Goal: Task Accomplishment & Management: Manage account settings

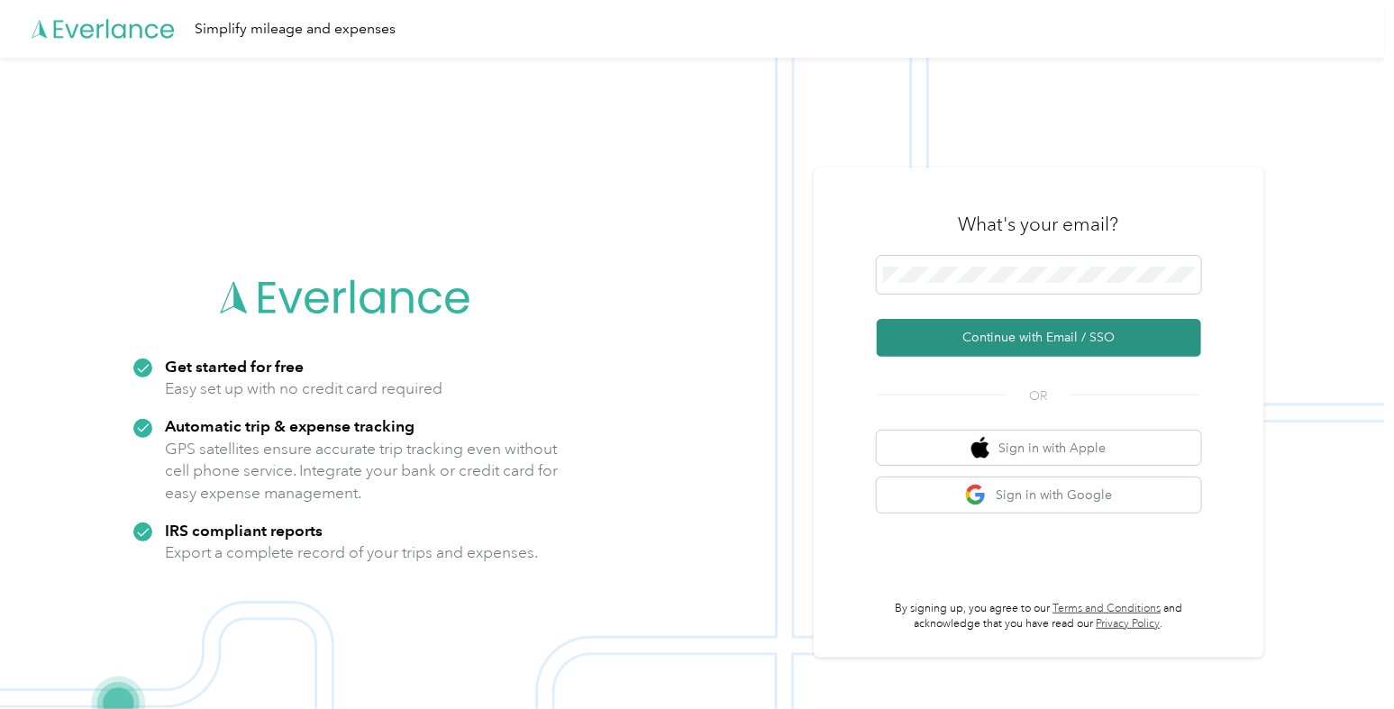
click at [1006, 332] on button "Continue with Email / SSO" at bounding box center [1039, 338] width 324 height 38
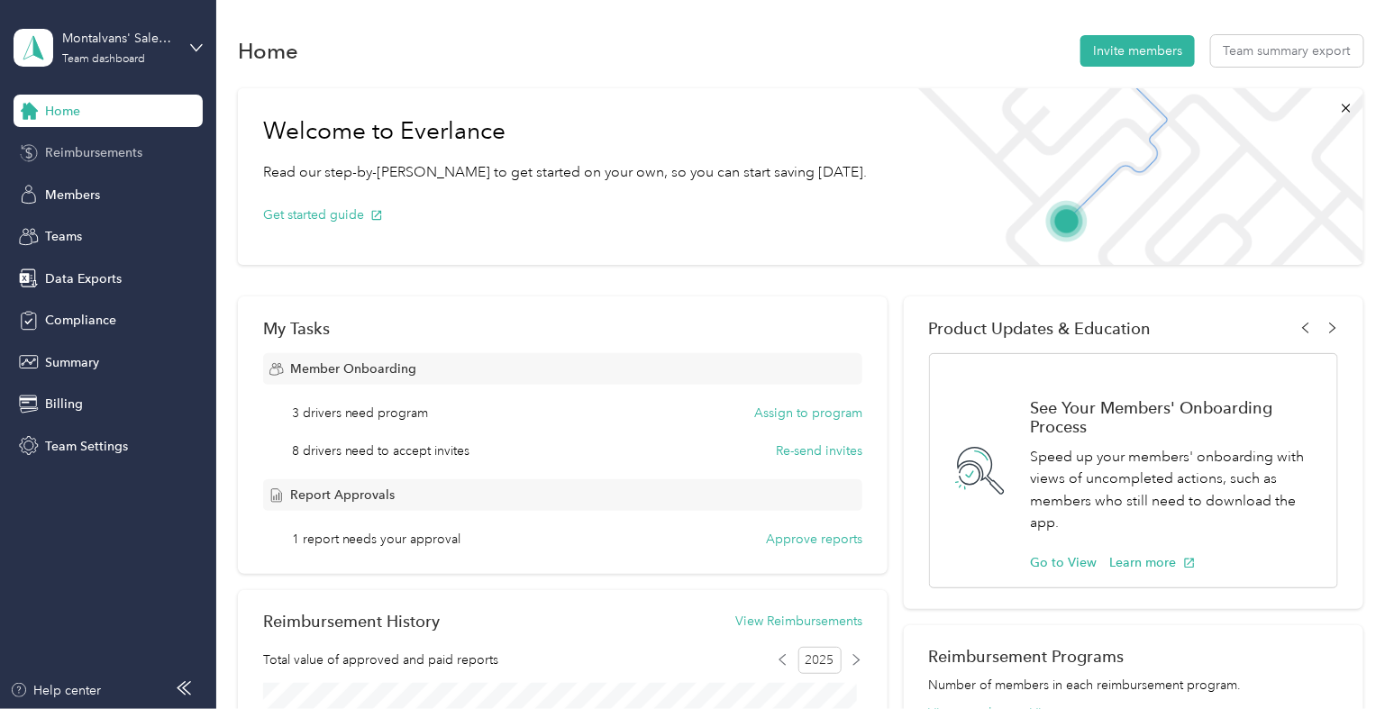
click at [104, 150] on span "Reimbursements" at bounding box center [93, 152] width 97 height 19
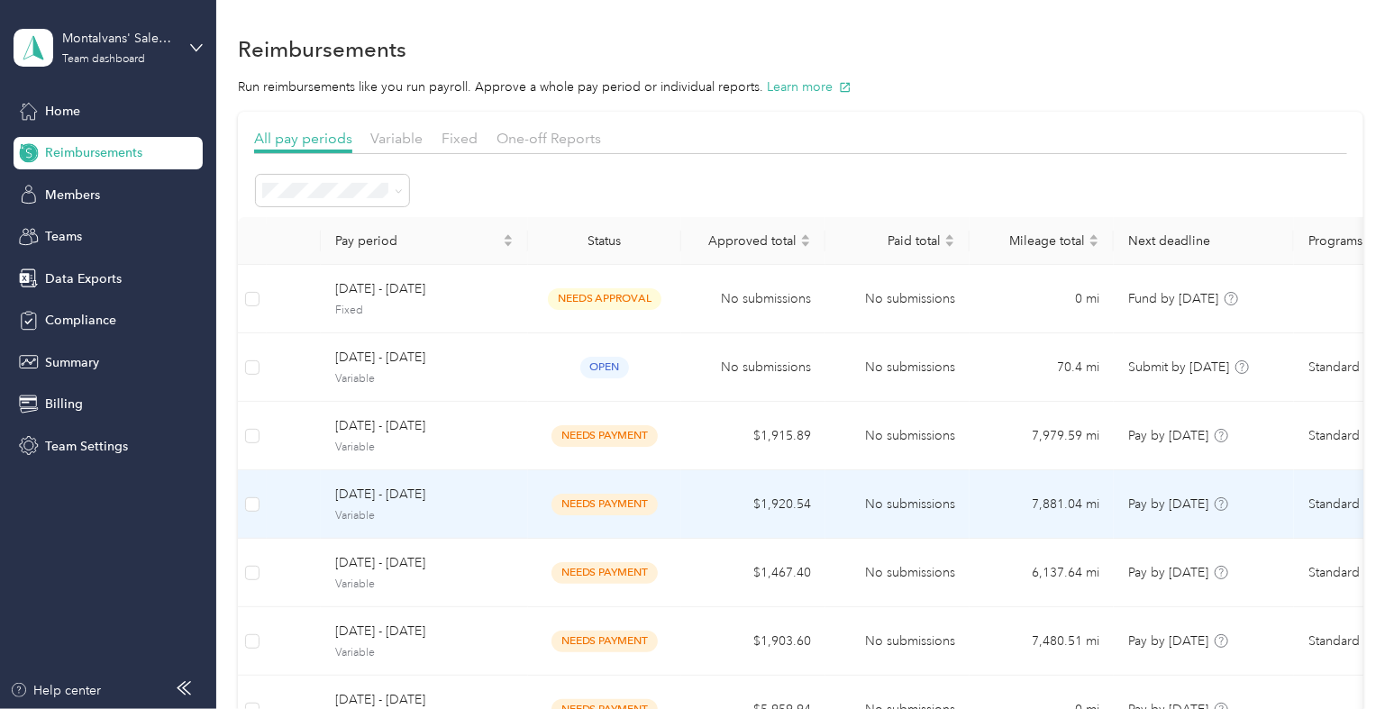
scroll to position [1, 0]
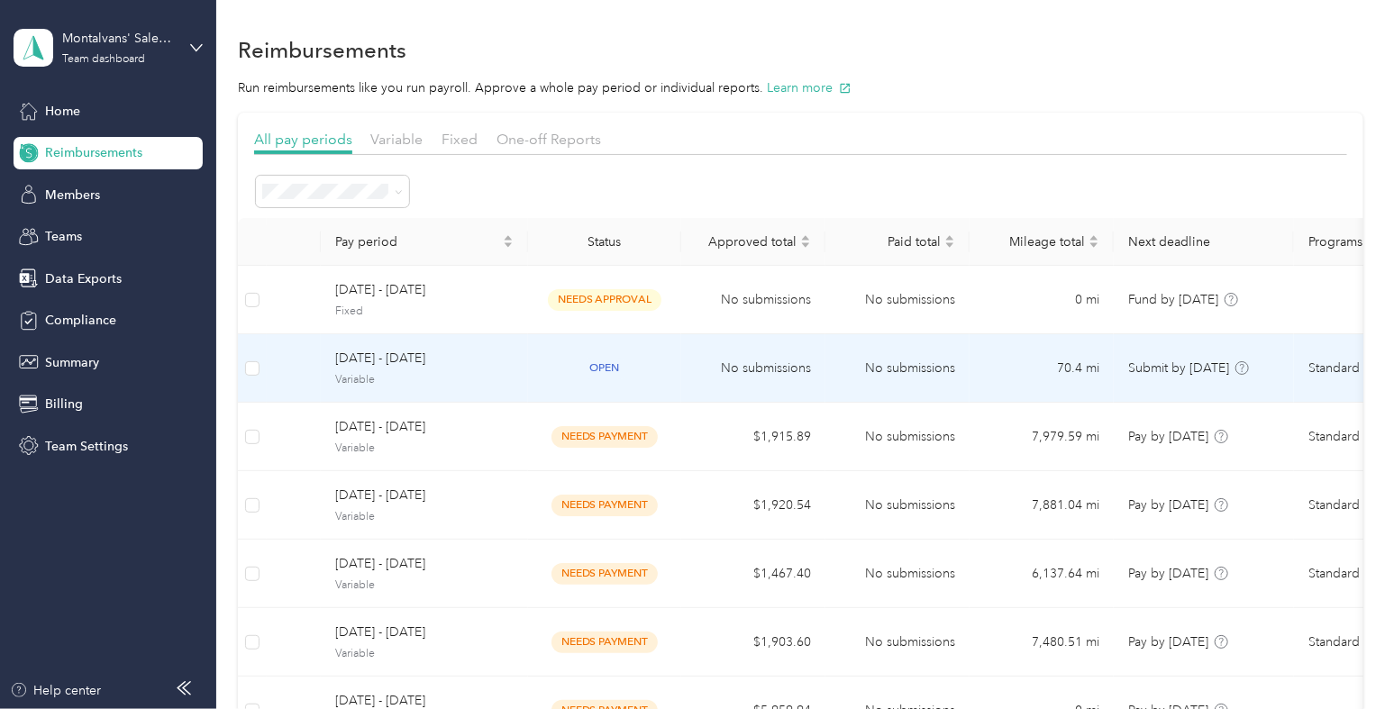
click at [455, 368] on div "[DATE] - [DATE] Variable" at bounding box center [424, 368] width 178 height 39
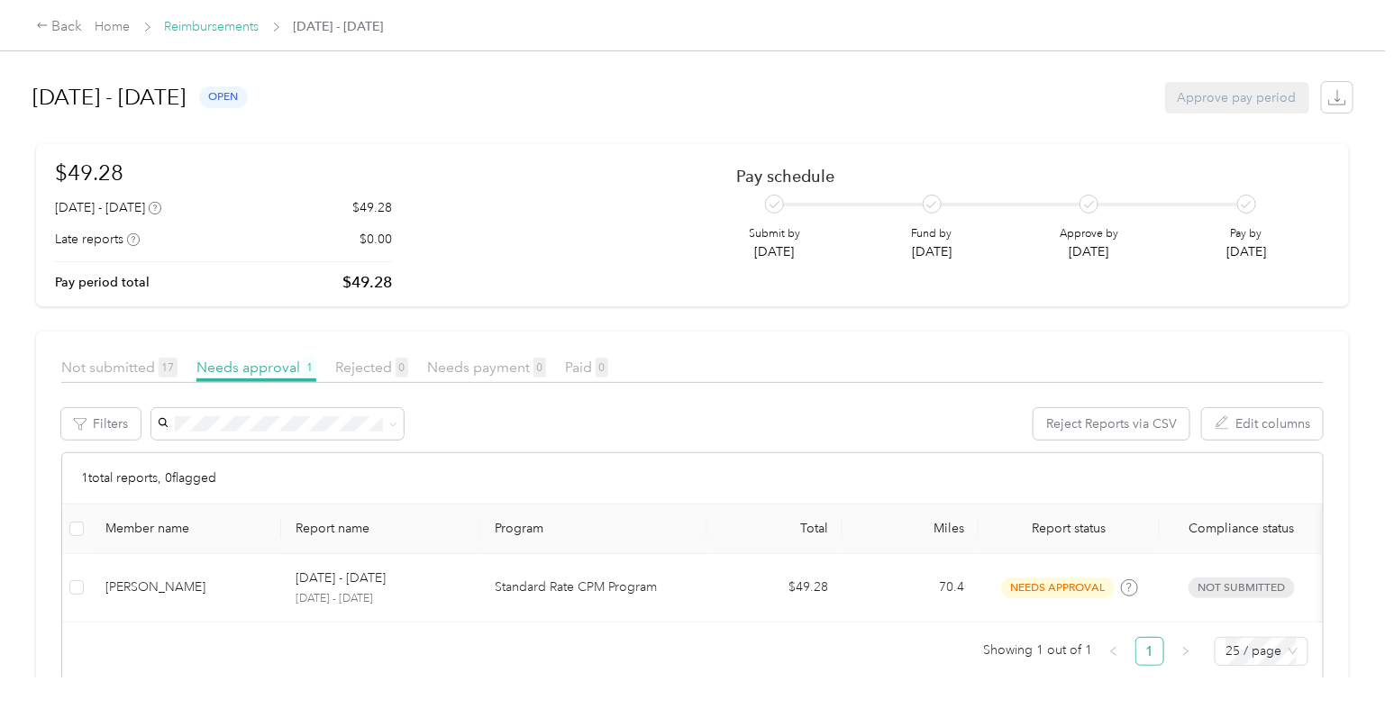
click at [219, 25] on link "Reimbursements" at bounding box center [212, 26] width 95 height 15
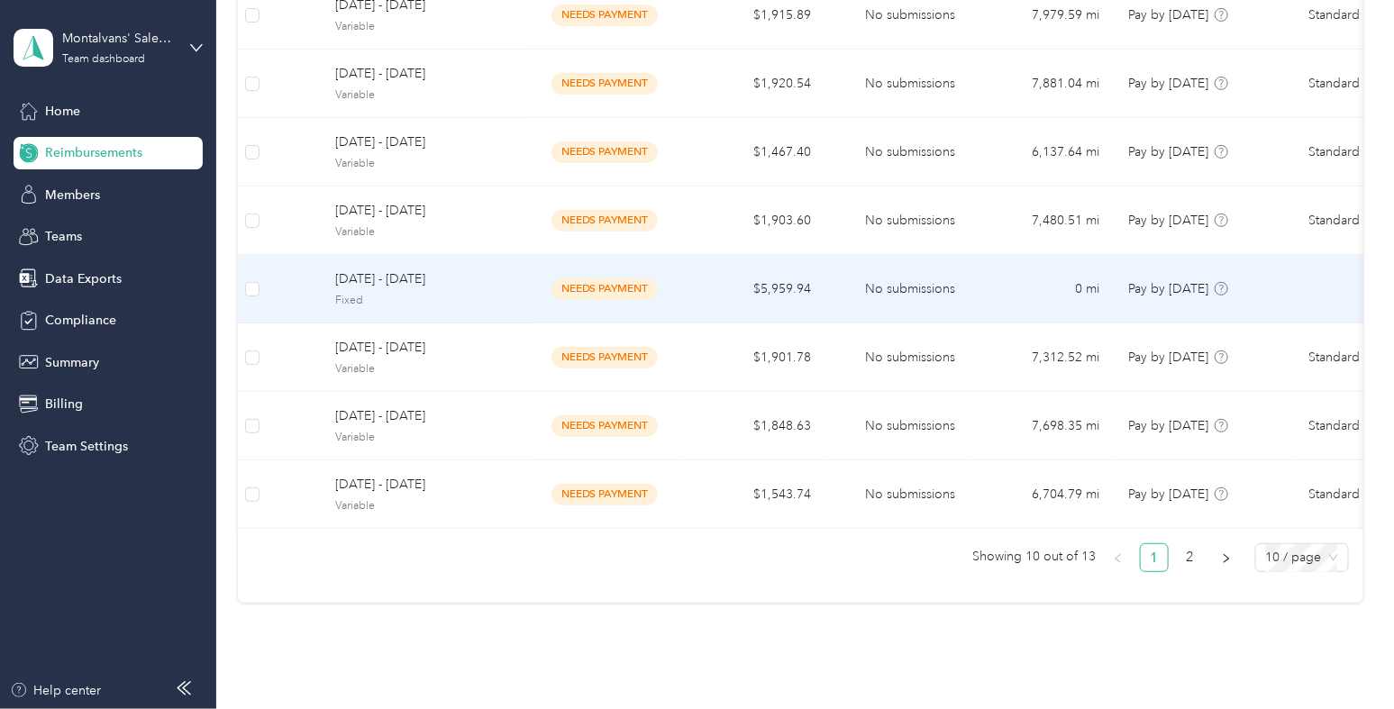
scroll to position [479, 0]
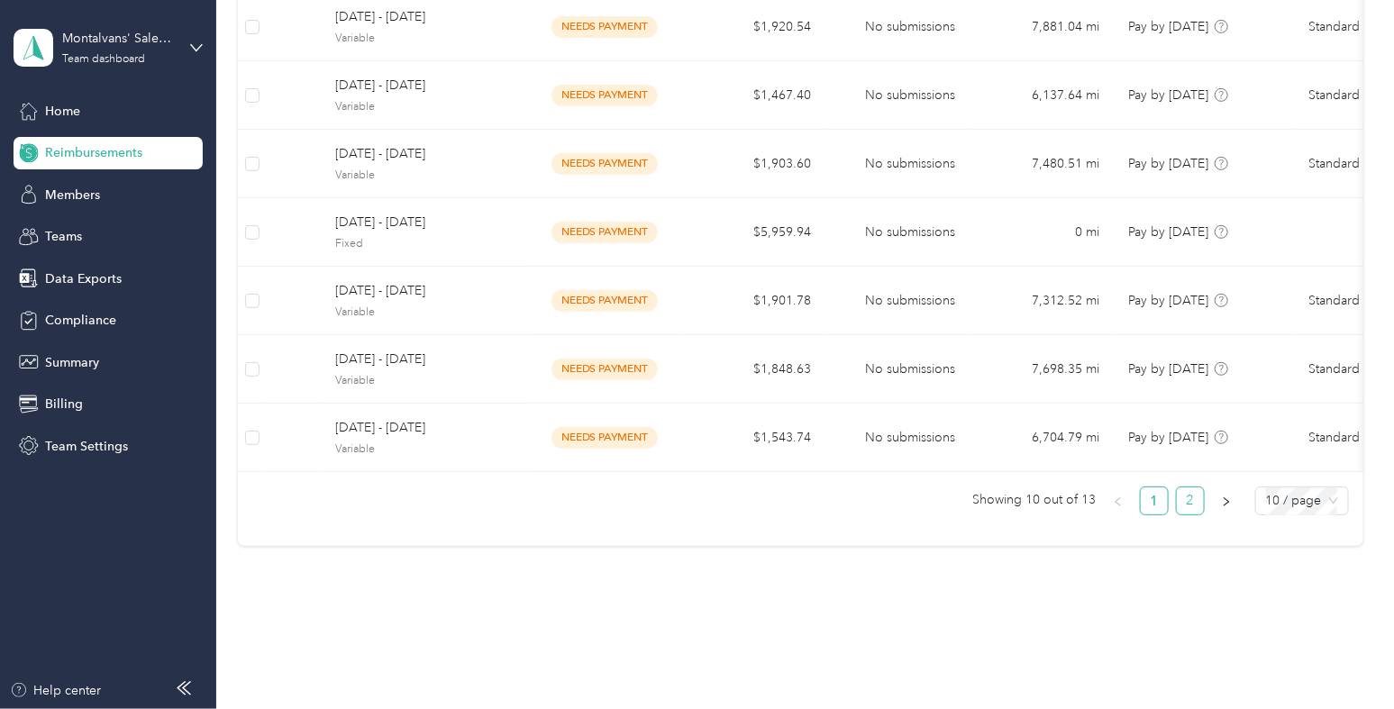
click at [1186, 514] on link "2" at bounding box center [1189, 500] width 27 height 27
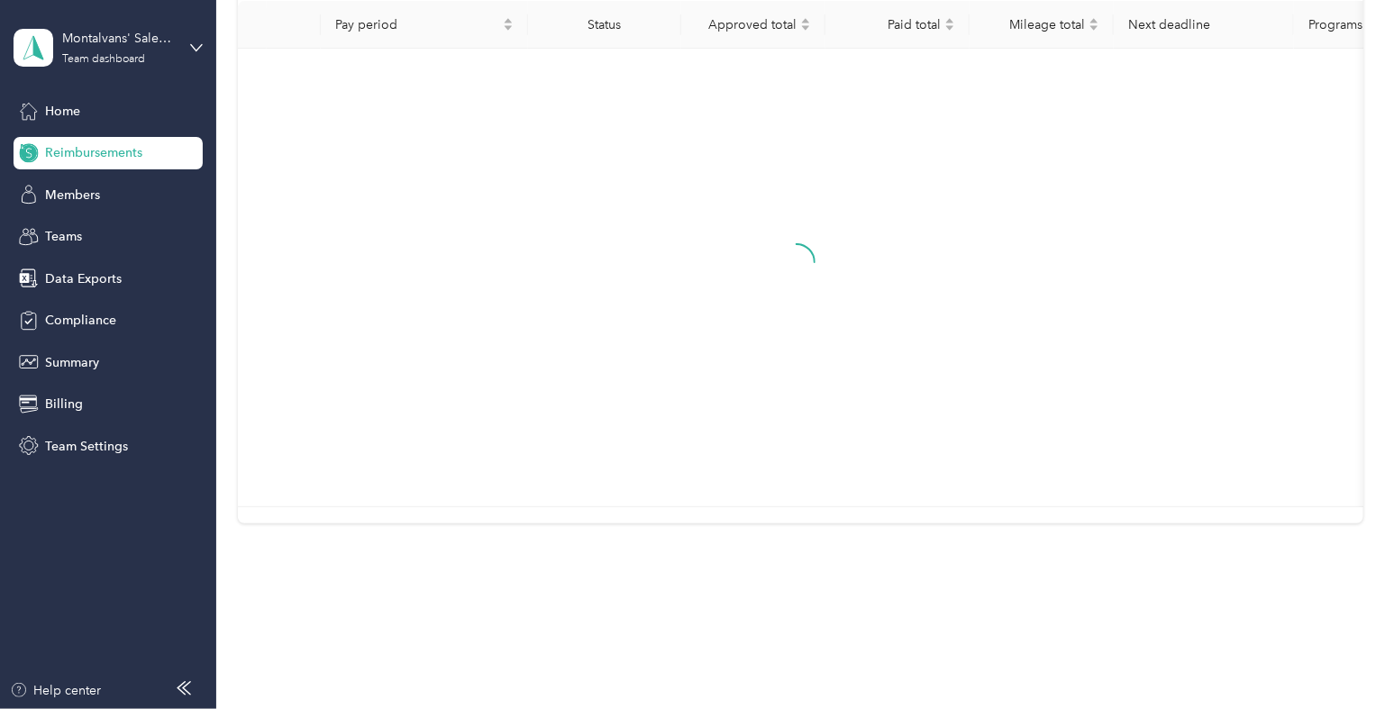
scroll to position [39, 0]
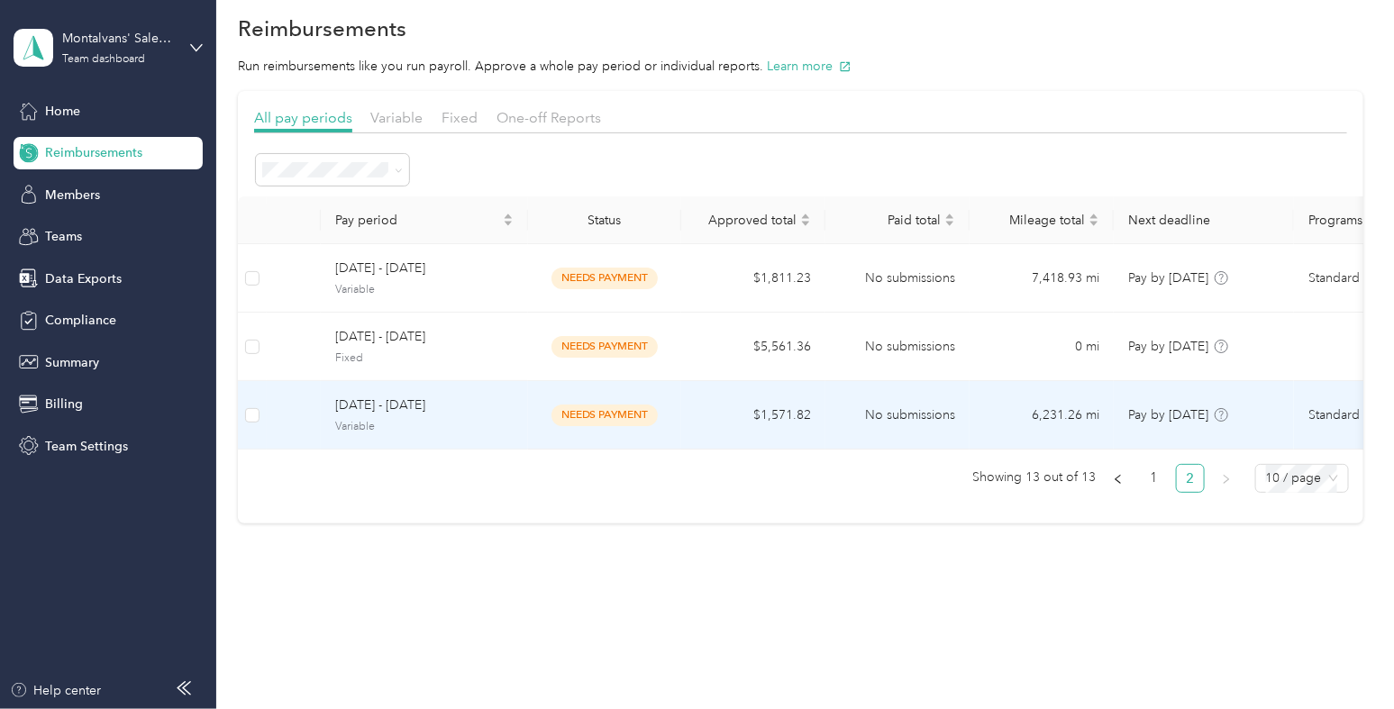
click at [513, 395] on span "[DATE] - [DATE]" at bounding box center [424, 405] width 178 height 20
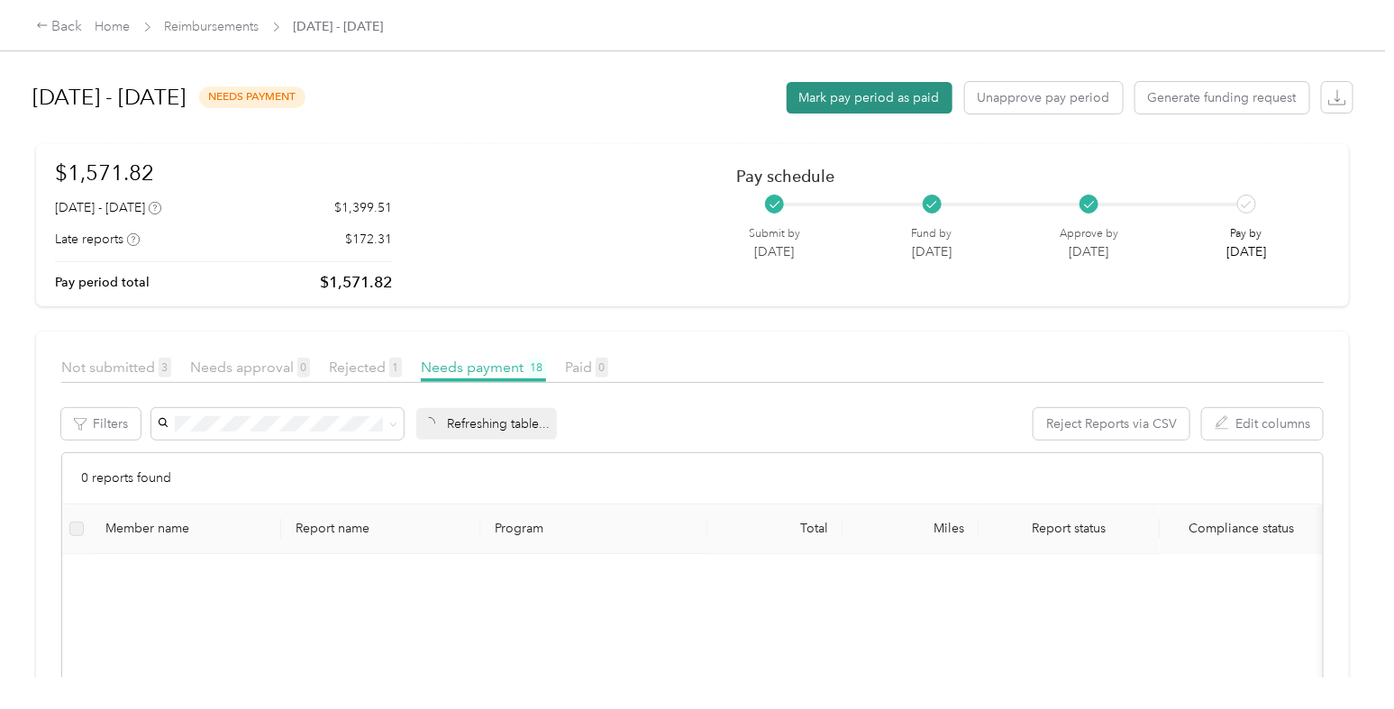
click at [865, 99] on button "Mark pay period as paid" at bounding box center [869, 98] width 166 height 32
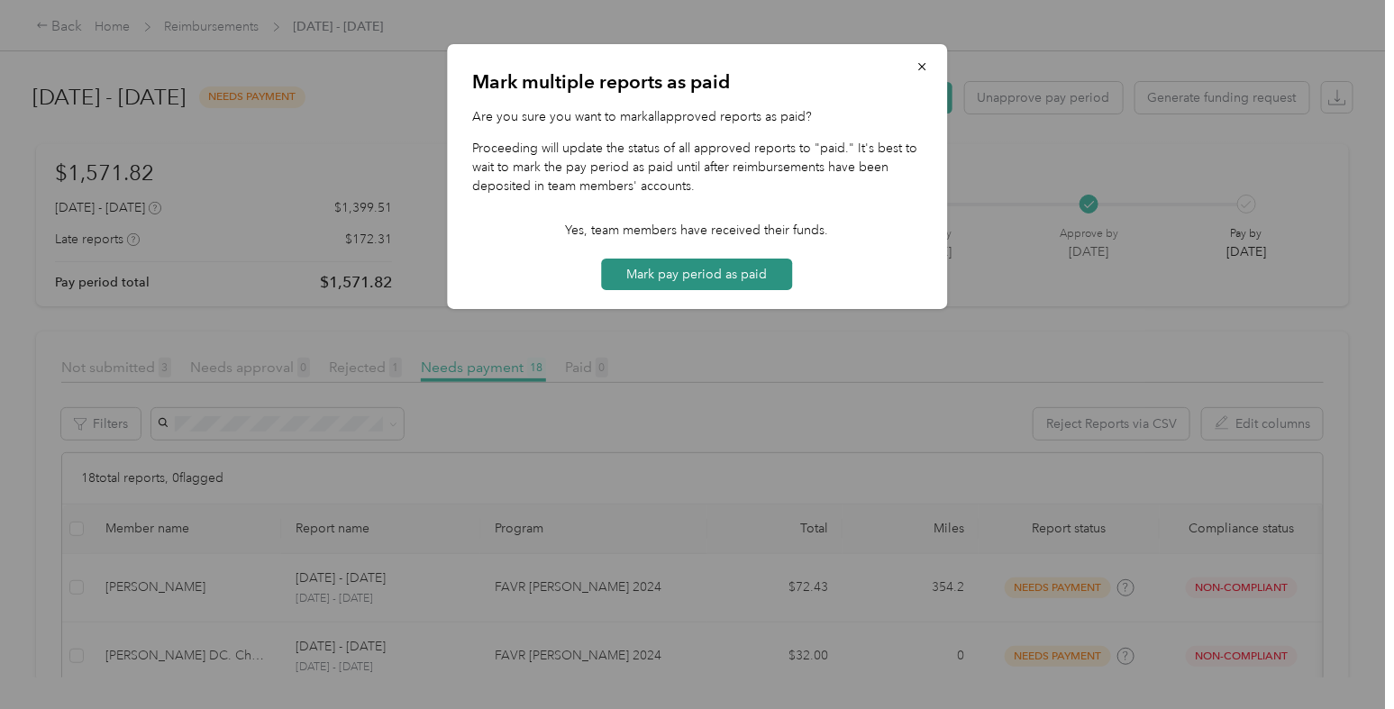
click at [752, 271] on button "Mark pay period as paid" at bounding box center [697, 275] width 191 height 32
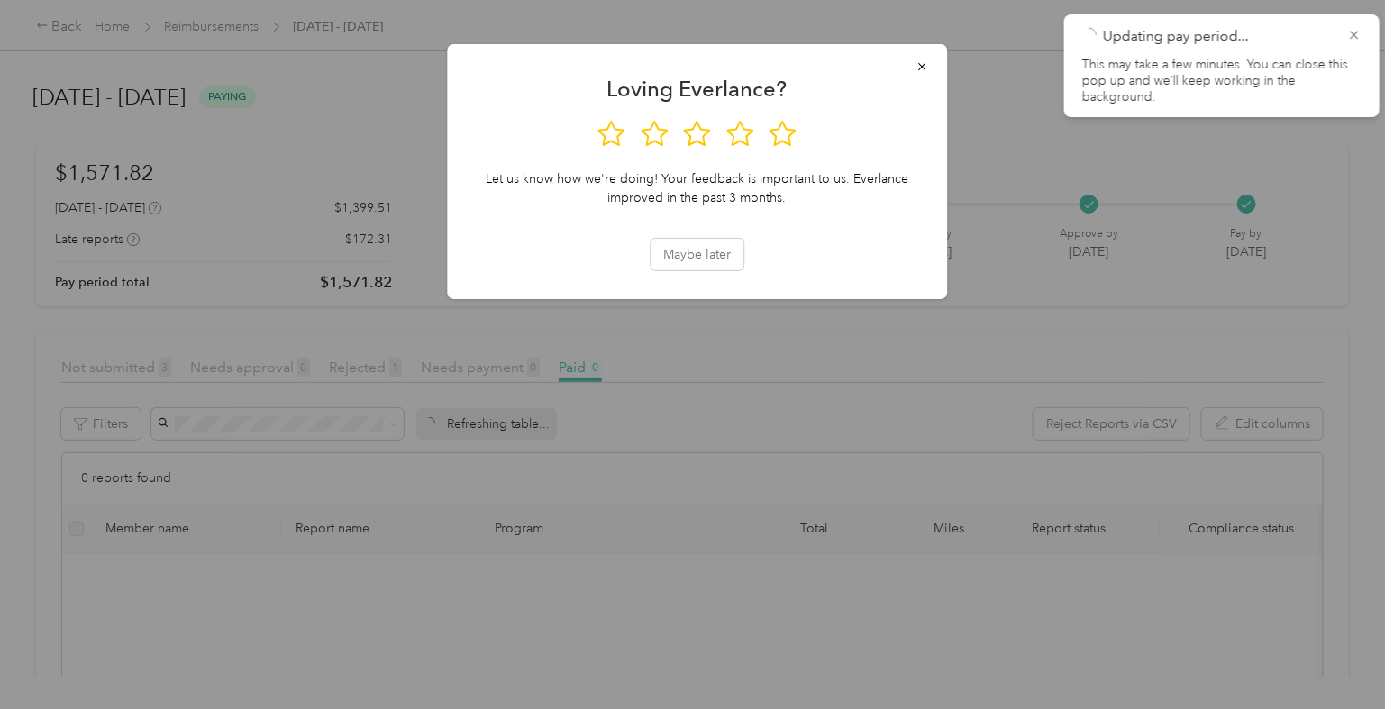
click at [273, 54] on div at bounding box center [697, 354] width 1394 height 709
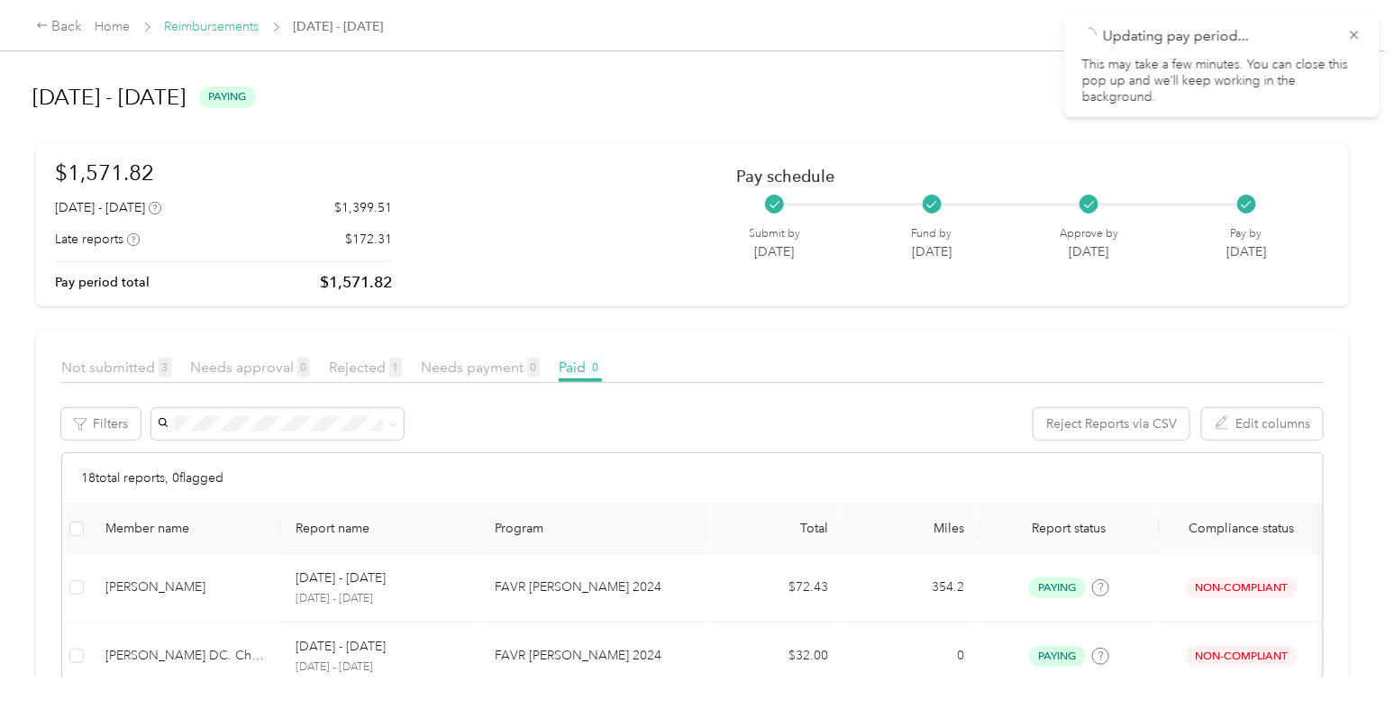
click at [223, 28] on link "Reimbursements" at bounding box center [212, 26] width 95 height 15
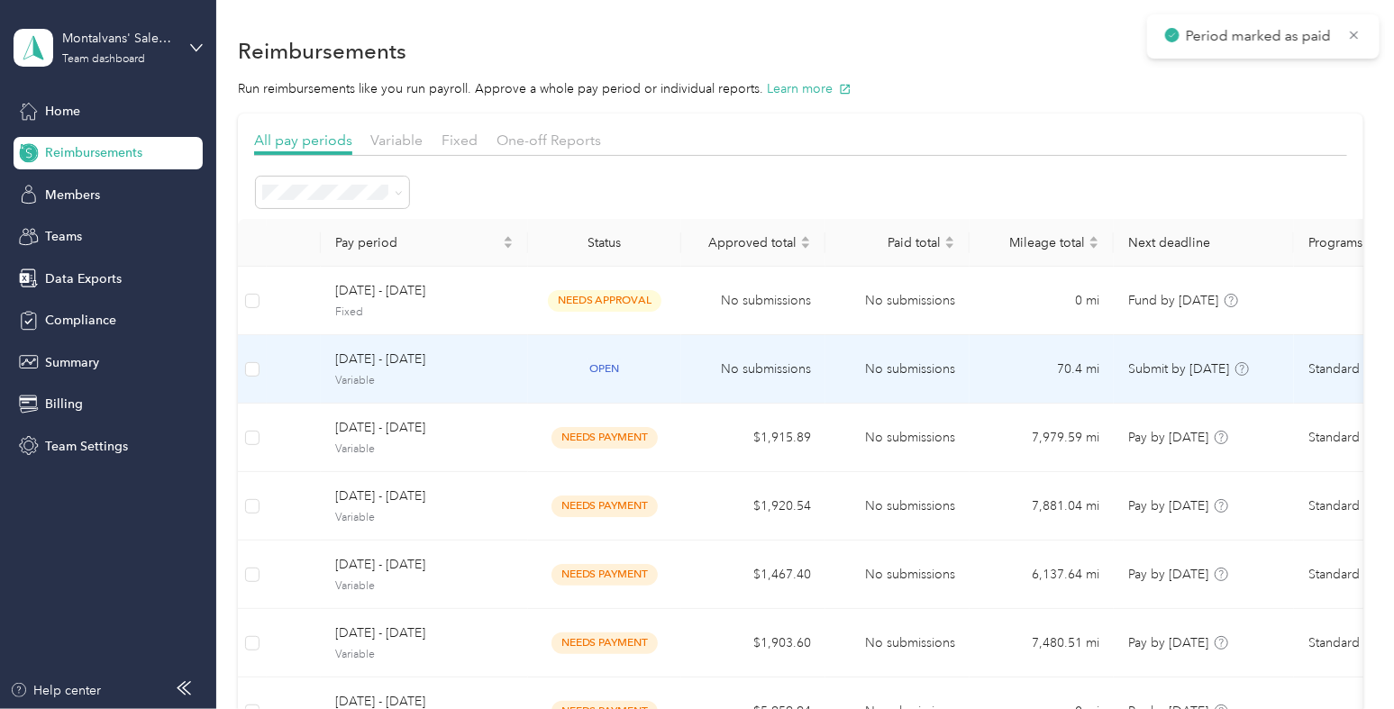
scroll to position [516, 0]
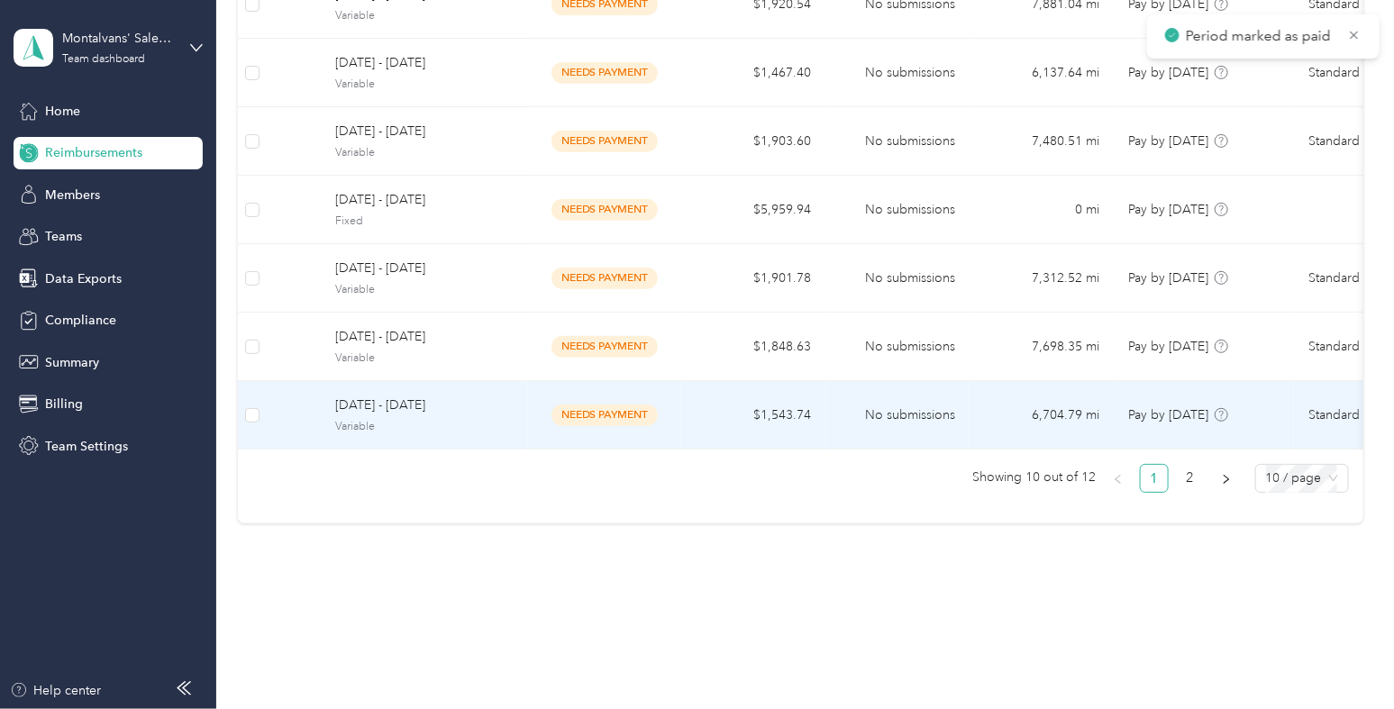
click at [522, 399] on td "[DATE] - [DATE] Variable" at bounding box center [424, 415] width 207 height 68
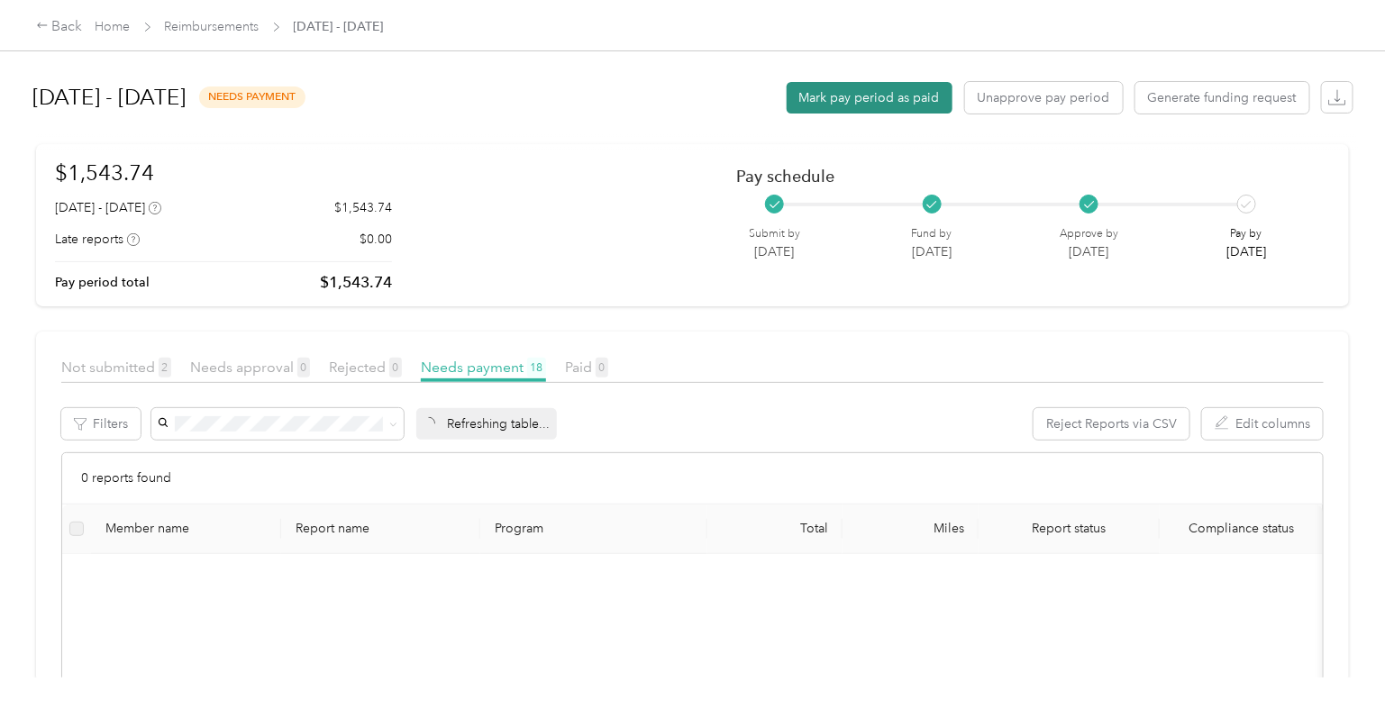
click at [893, 87] on button "Mark pay period as paid" at bounding box center [869, 98] width 166 height 32
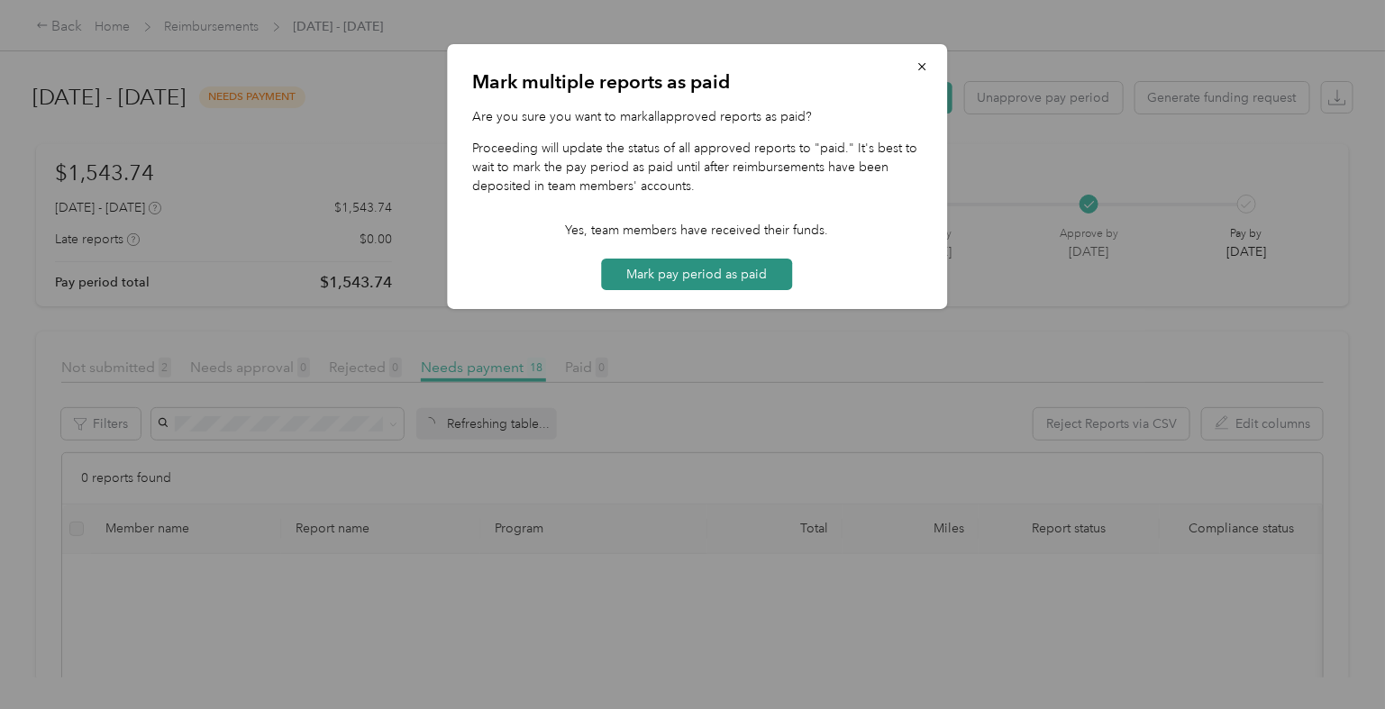
click at [737, 275] on button "Mark pay period as paid" at bounding box center [697, 275] width 191 height 32
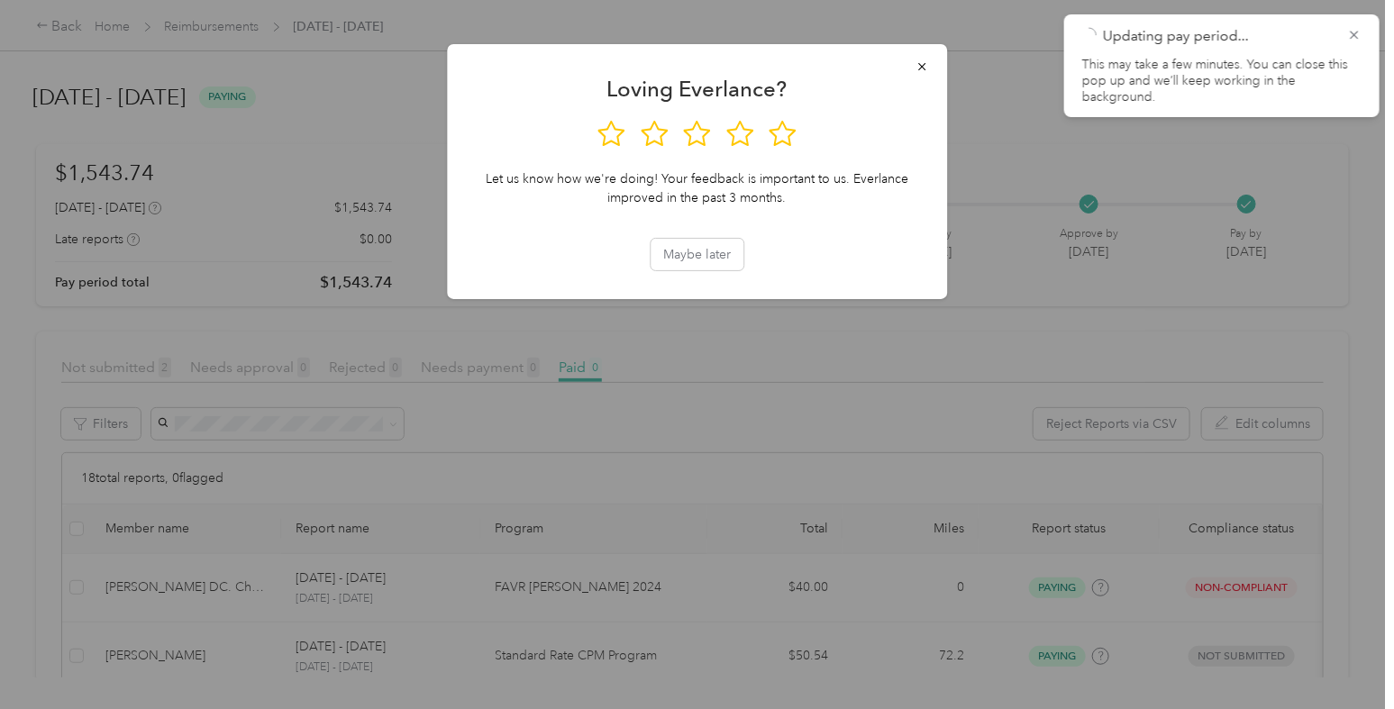
click at [393, 187] on div at bounding box center [697, 354] width 1394 height 709
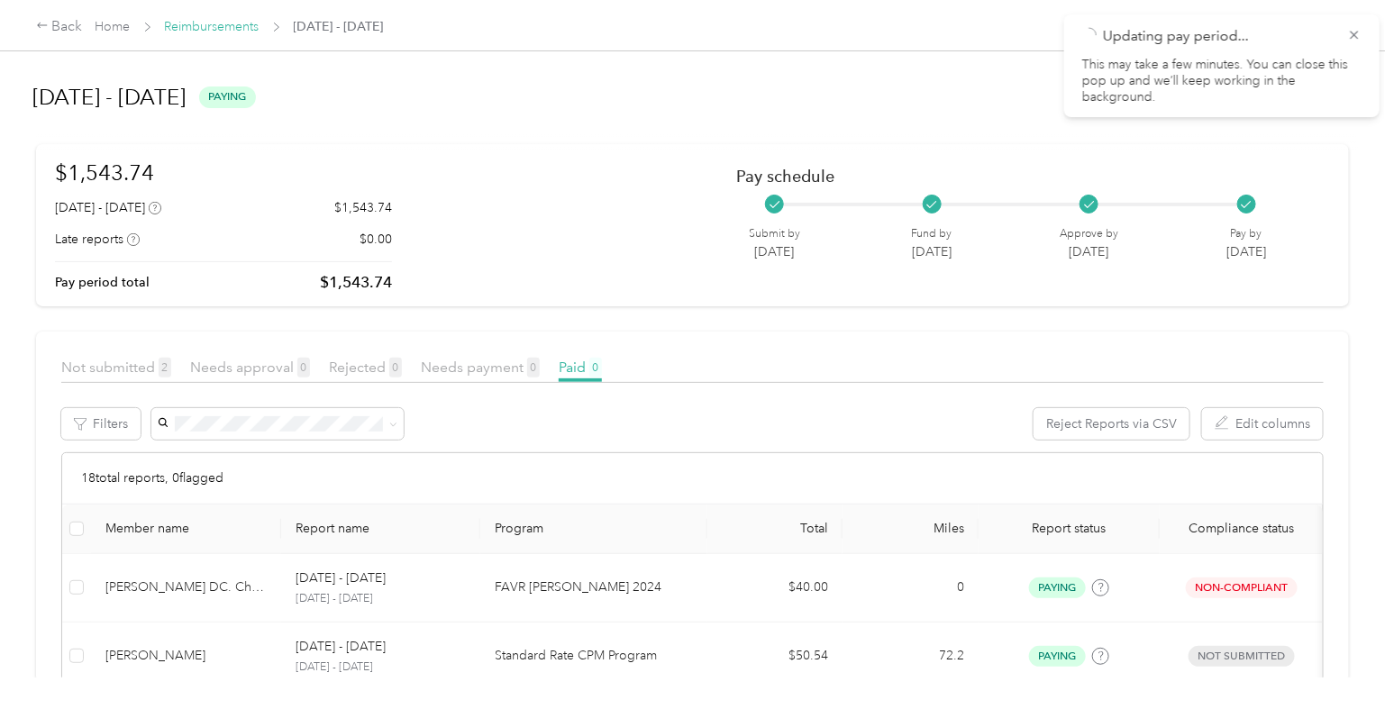
click at [196, 23] on link "Reimbursements" at bounding box center [212, 26] width 95 height 15
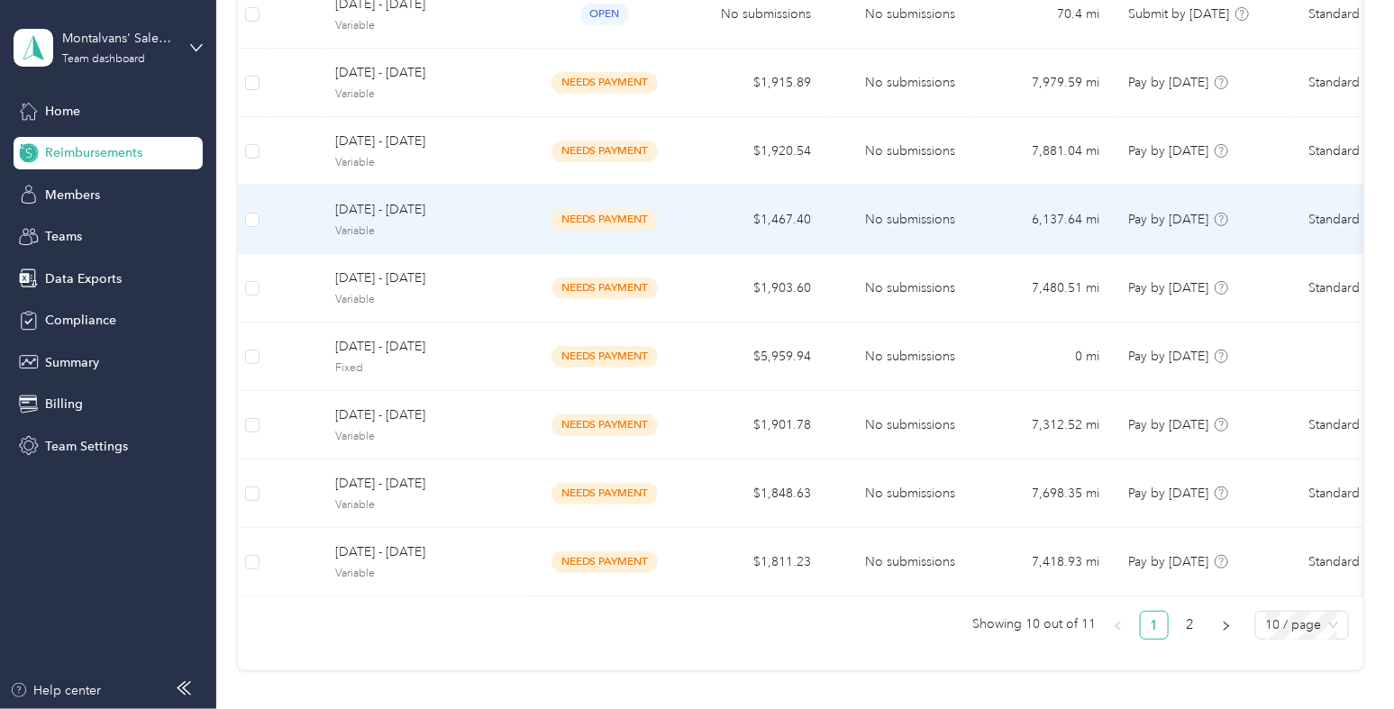
scroll to position [355, 0]
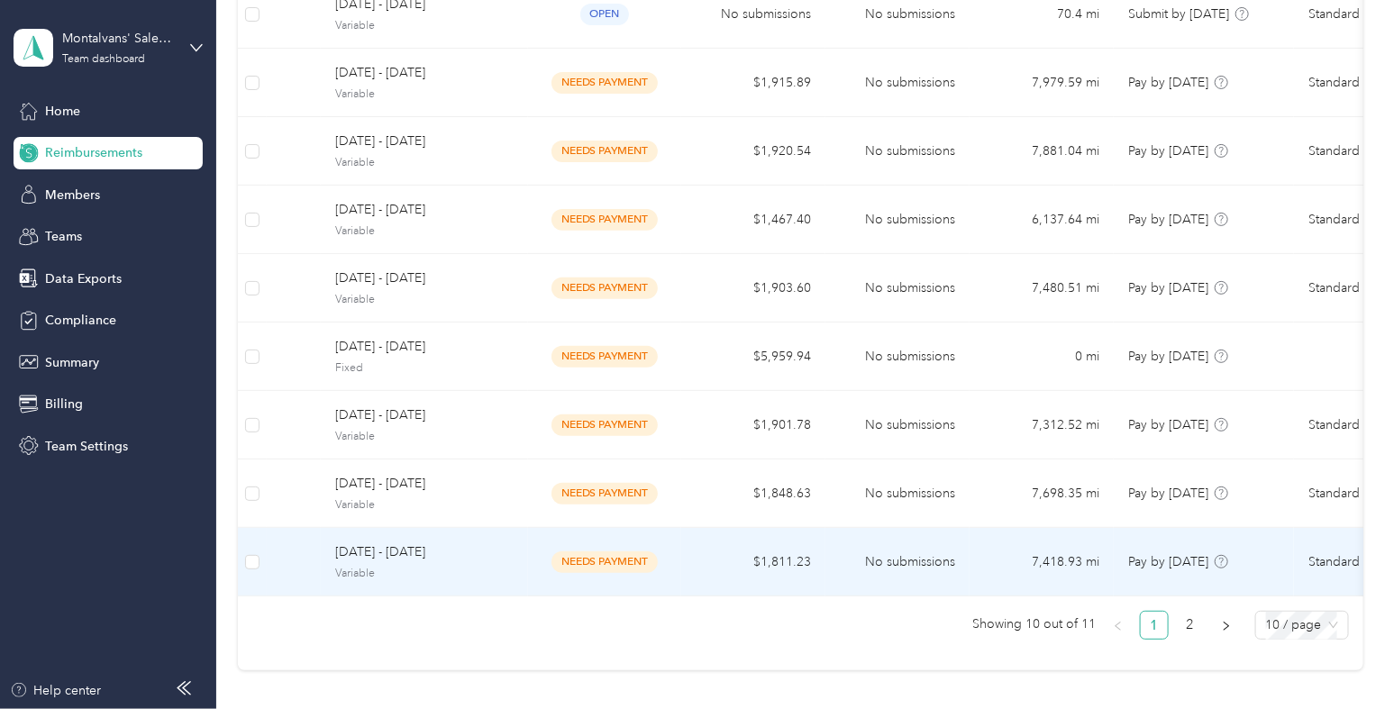
click at [521, 566] on td "[DATE] - [DATE] Variable" at bounding box center [424, 562] width 207 height 68
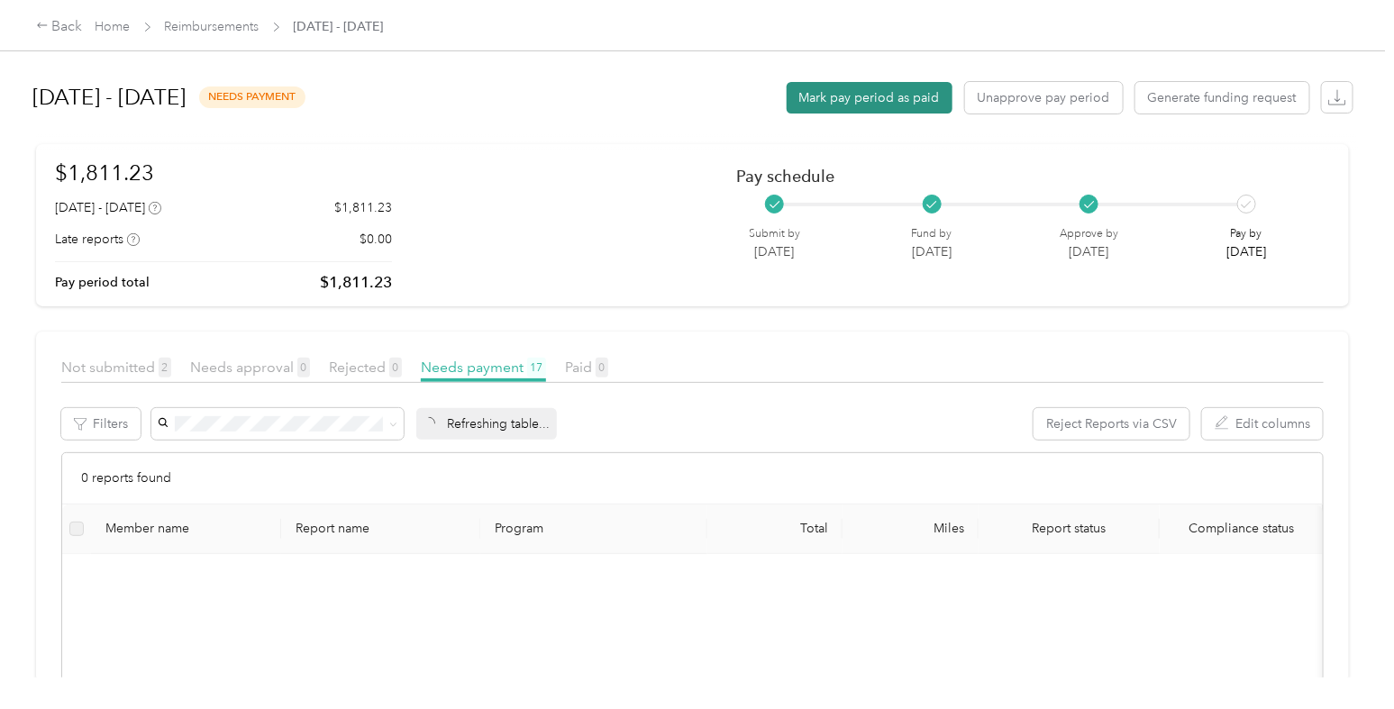
click at [868, 97] on button "Mark pay period as paid" at bounding box center [869, 98] width 166 height 32
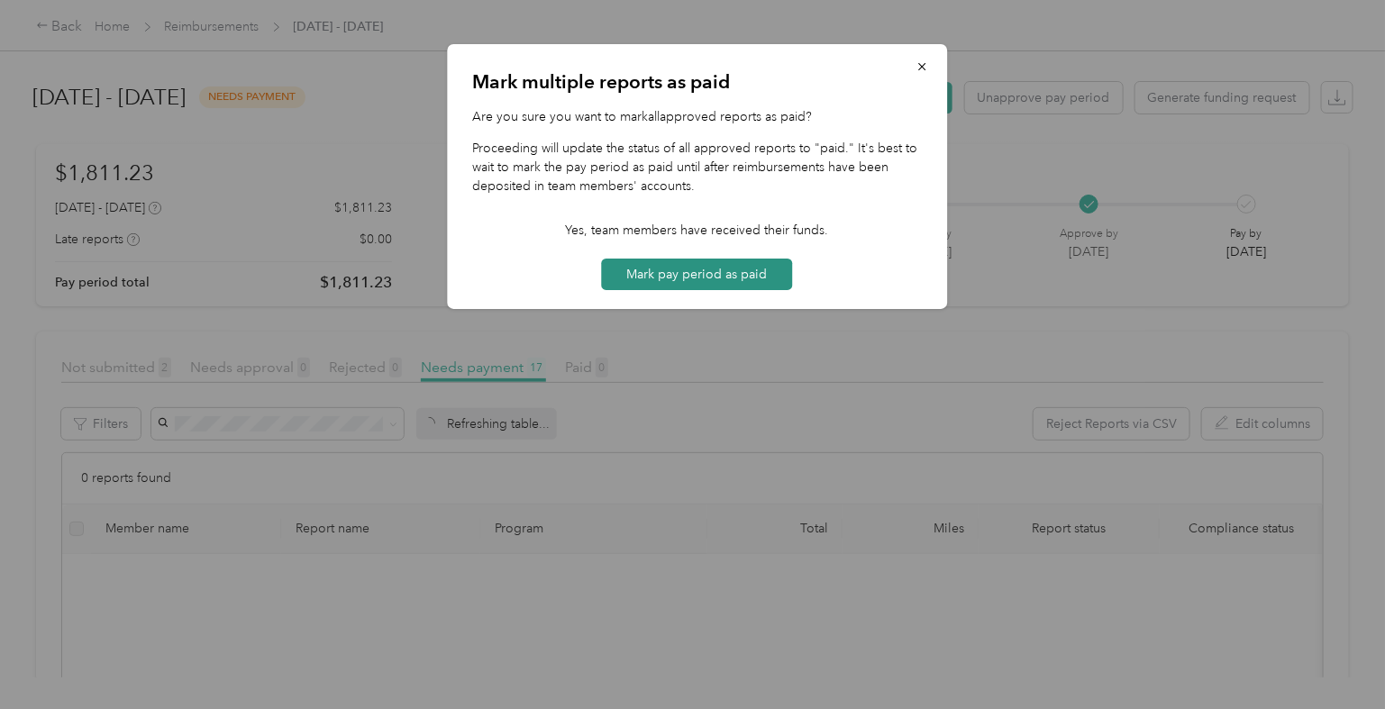
click at [729, 281] on button "Mark pay period as paid" at bounding box center [697, 275] width 191 height 32
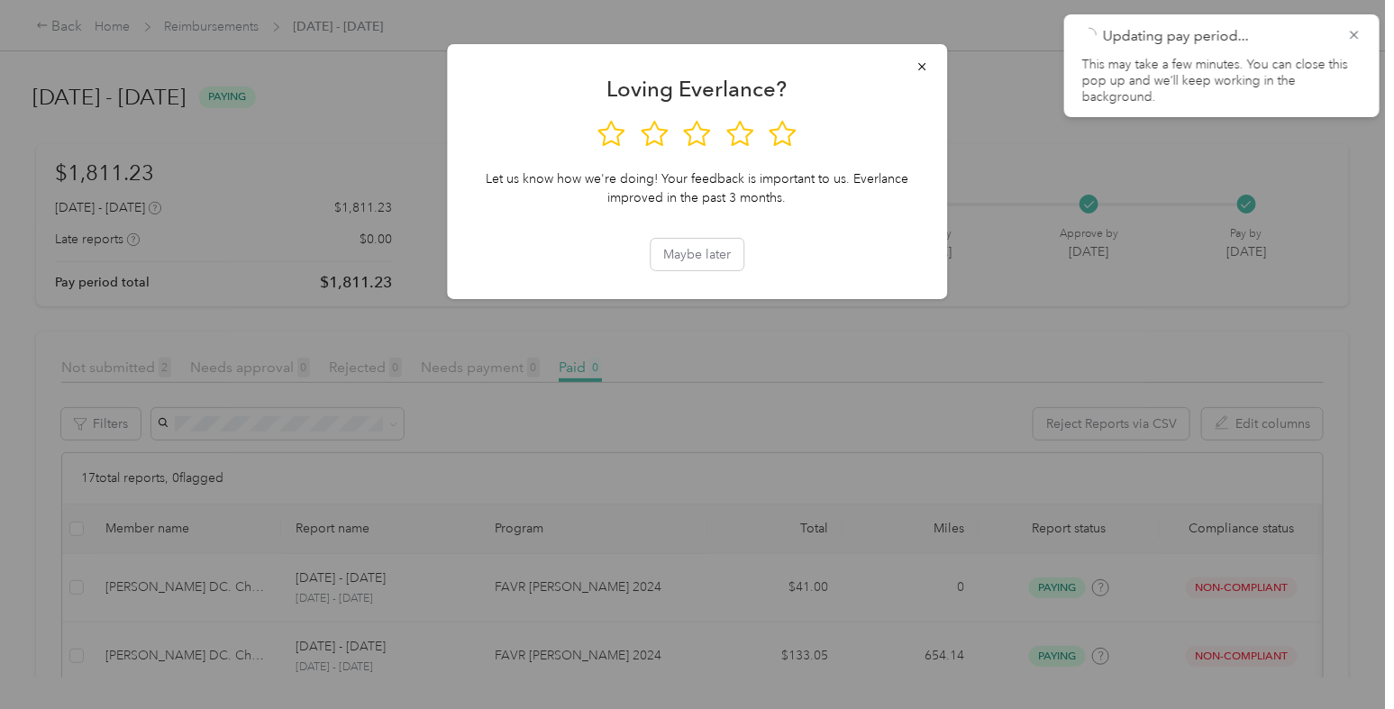
click at [624, 431] on div at bounding box center [697, 354] width 1394 height 709
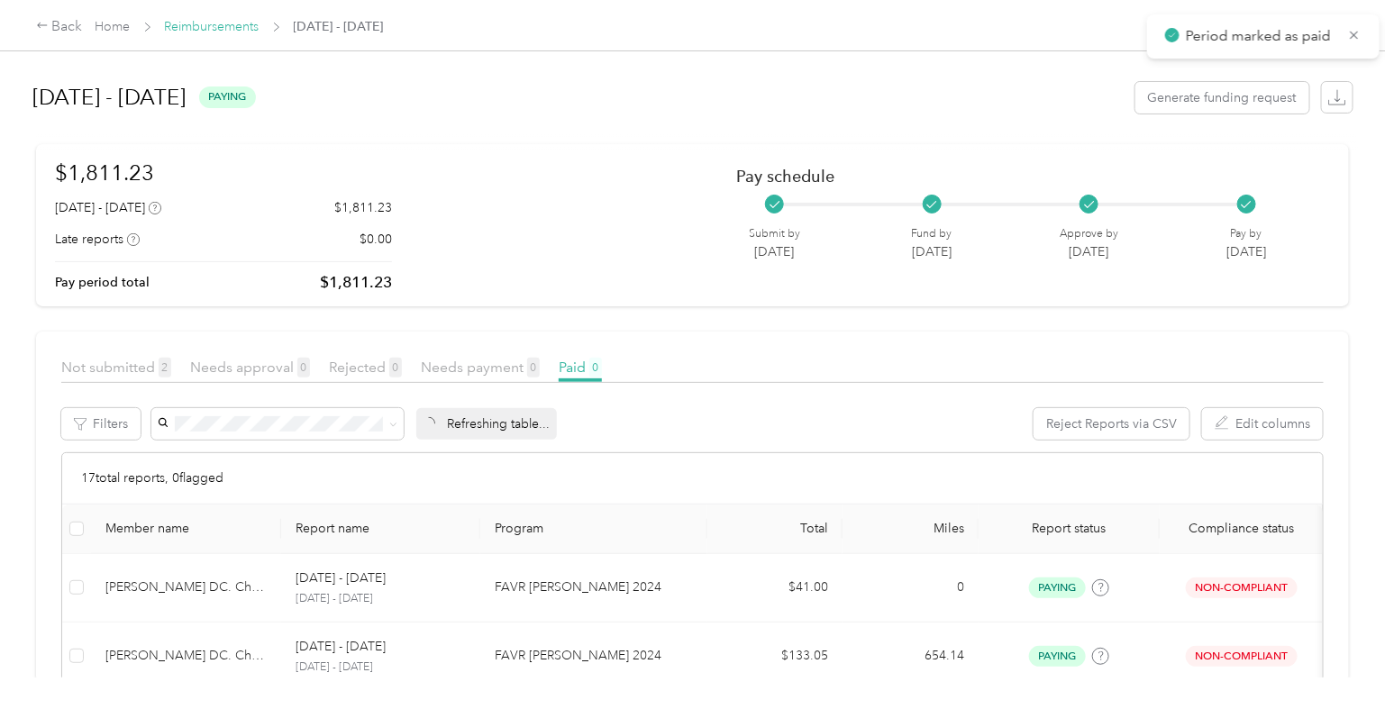
click at [233, 32] on link "Reimbursements" at bounding box center [212, 26] width 95 height 15
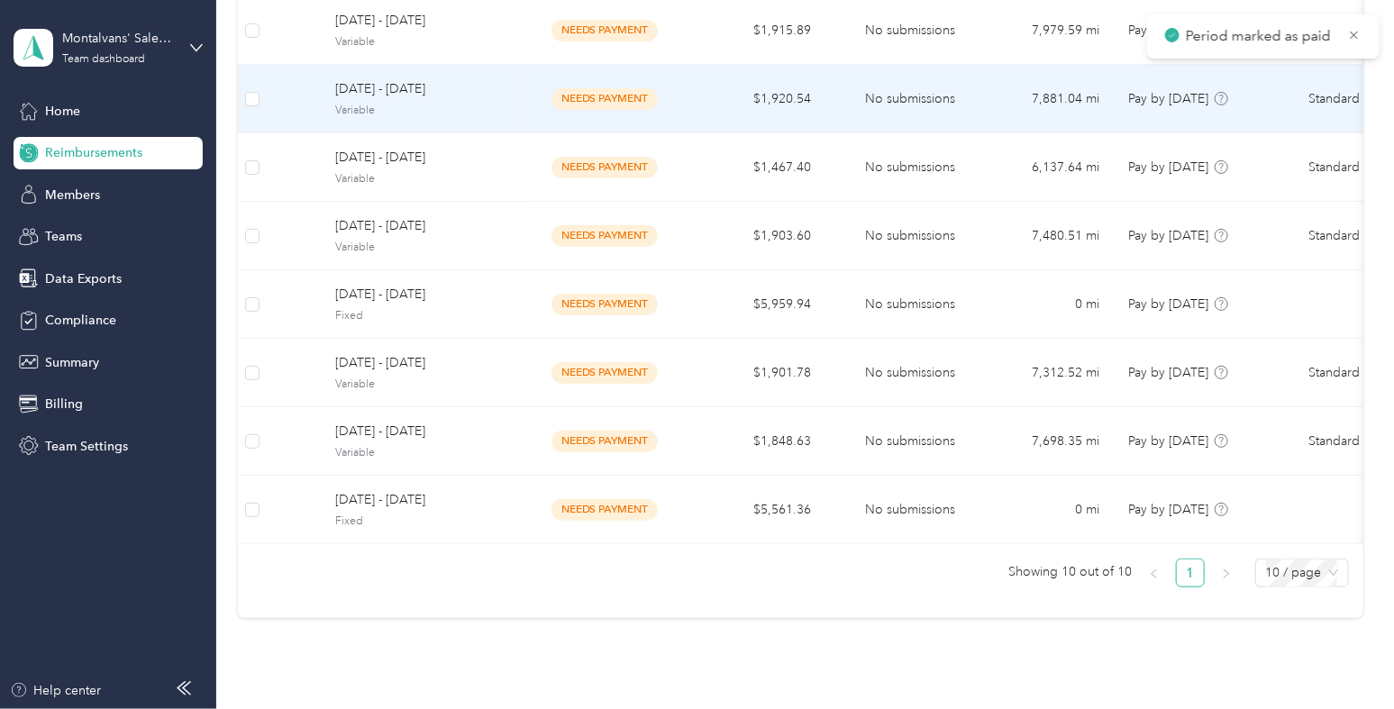
scroll to position [427, 0]
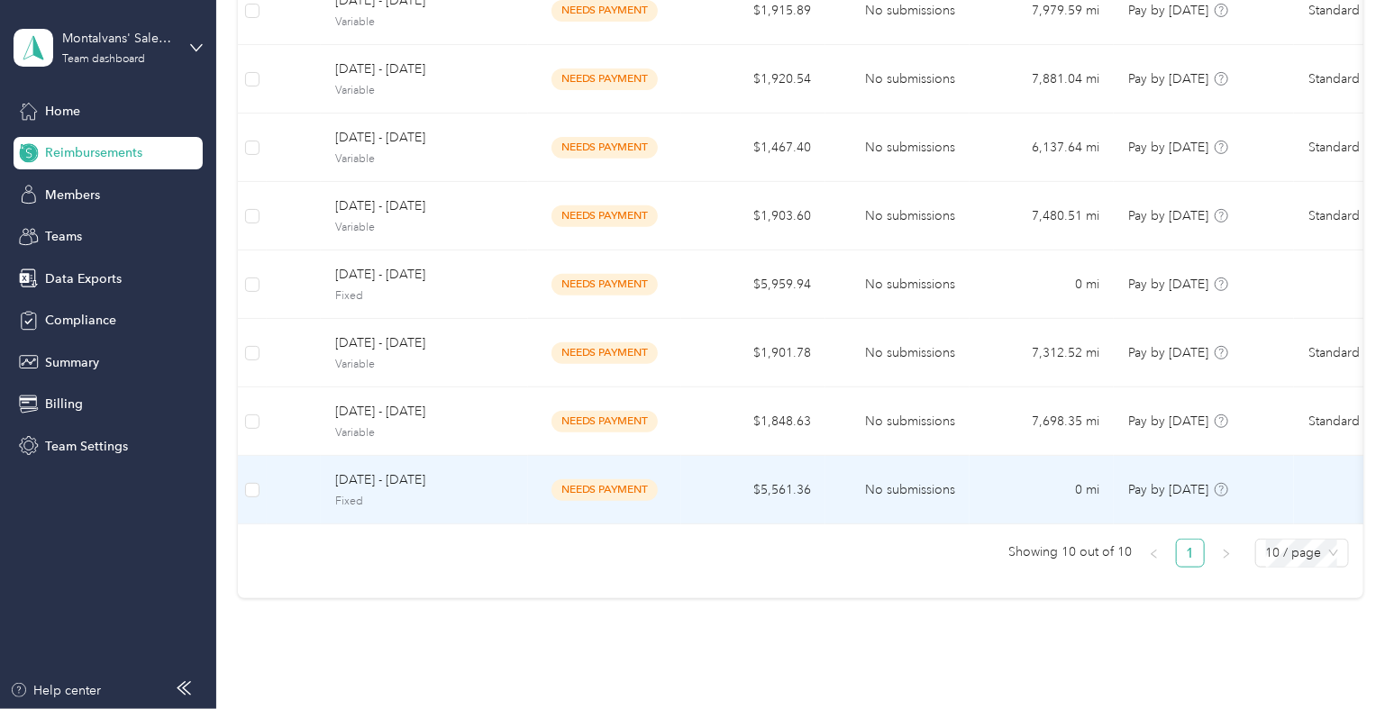
click at [528, 499] on td "needs payment" at bounding box center [604, 490] width 153 height 68
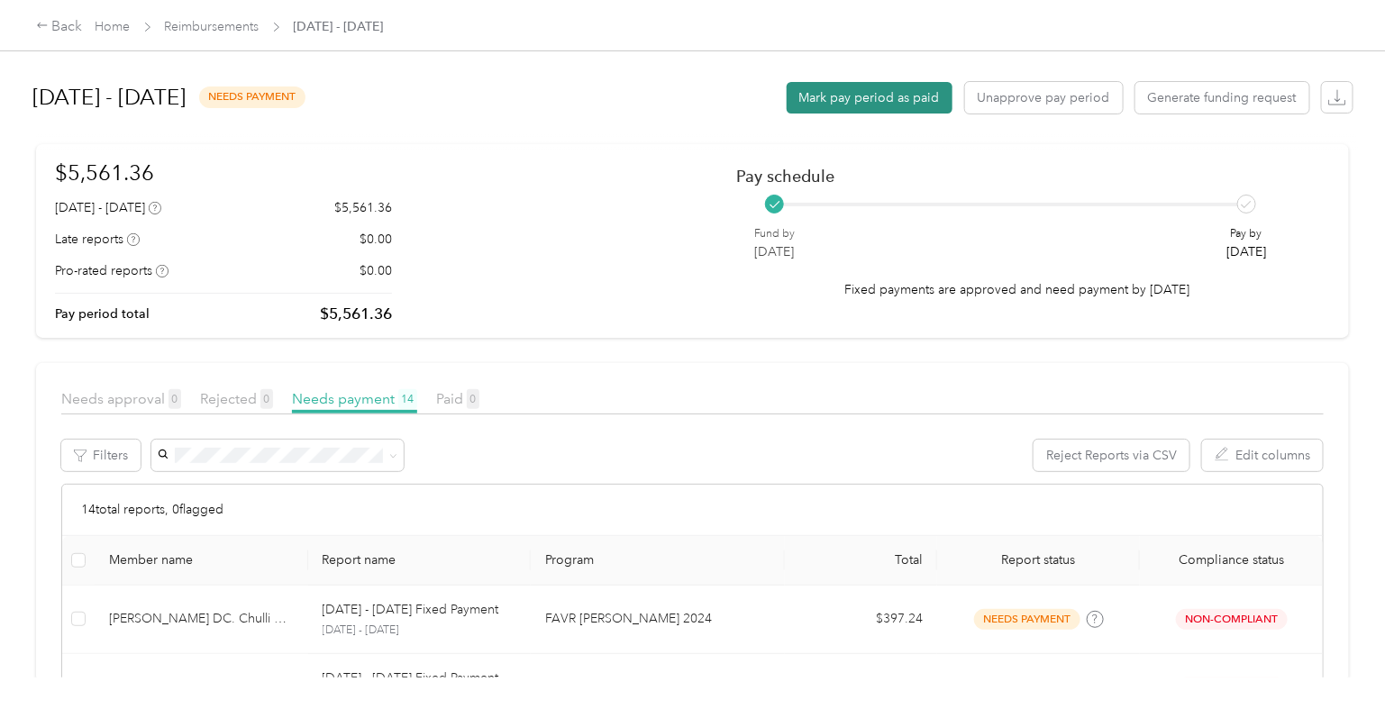
click at [867, 109] on button "Mark pay period as paid" at bounding box center [869, 98] width 166 height 32
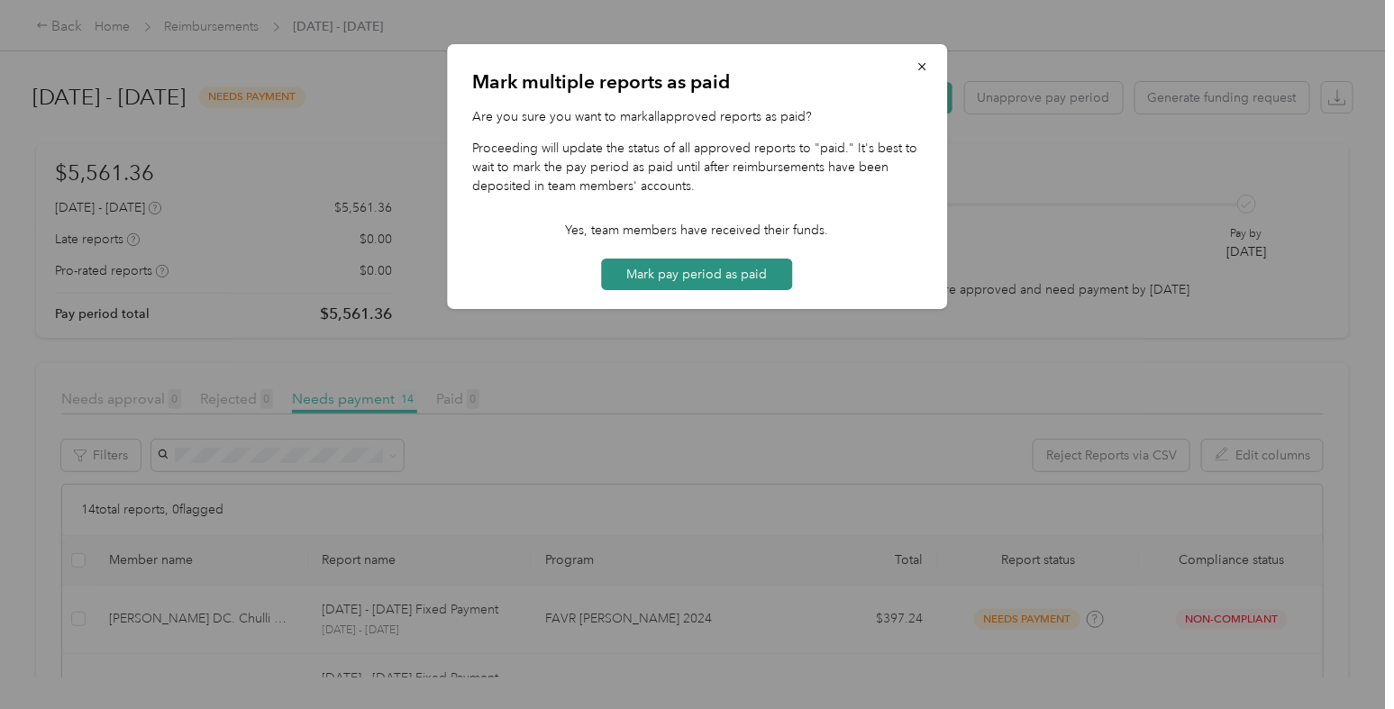
click at [687, 272] on button "Mark pay period as paid" at bounding box center [697, 275] width 191 height 32
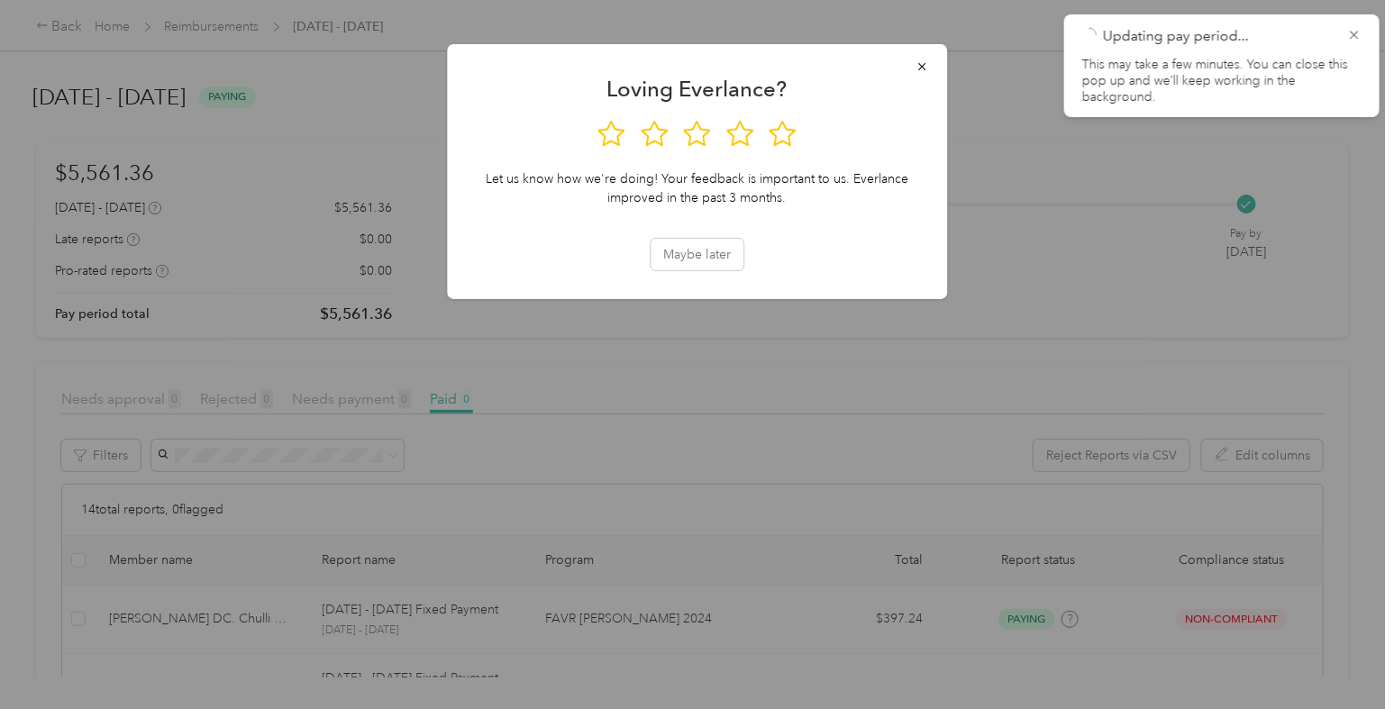
click at [355, 250] on div at bounding box center [697, 354] width 1394 height 709
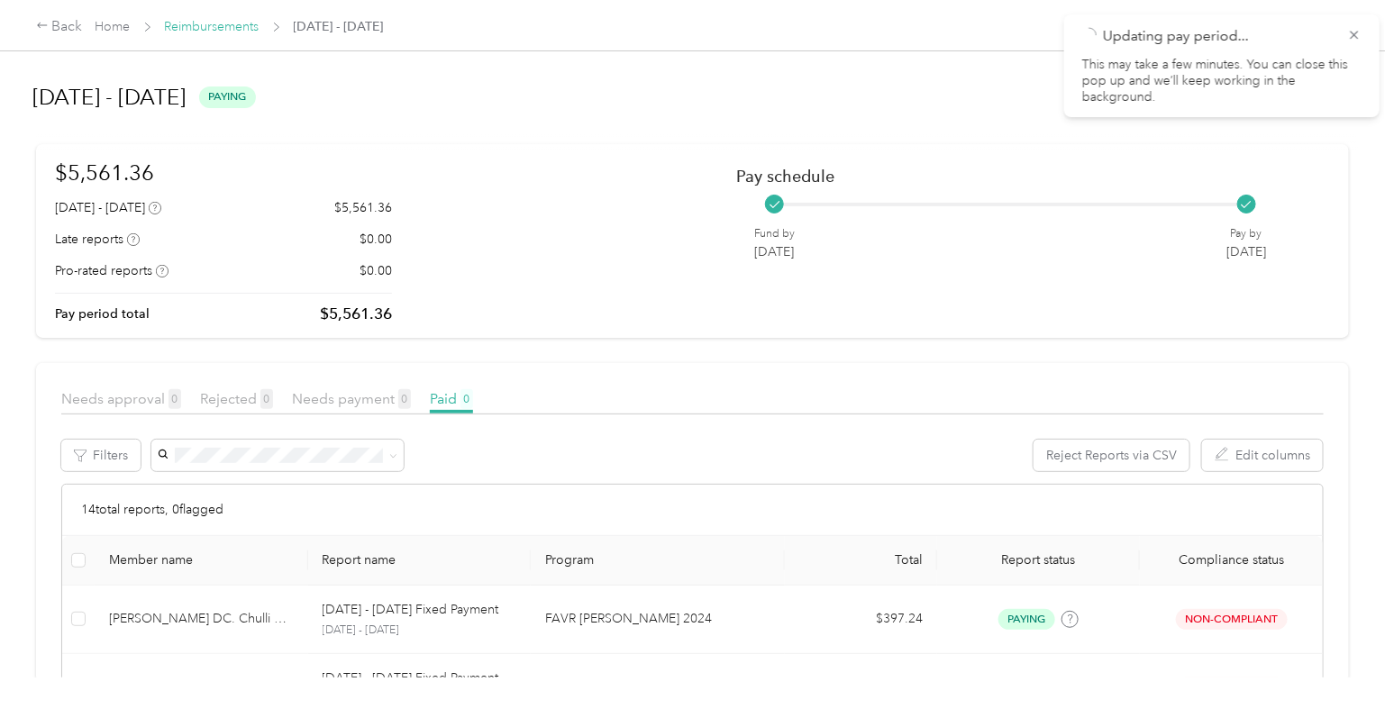
click at [226, 32] on link "Reimbursements" at bounding box center [212, 26] width 95 height 15
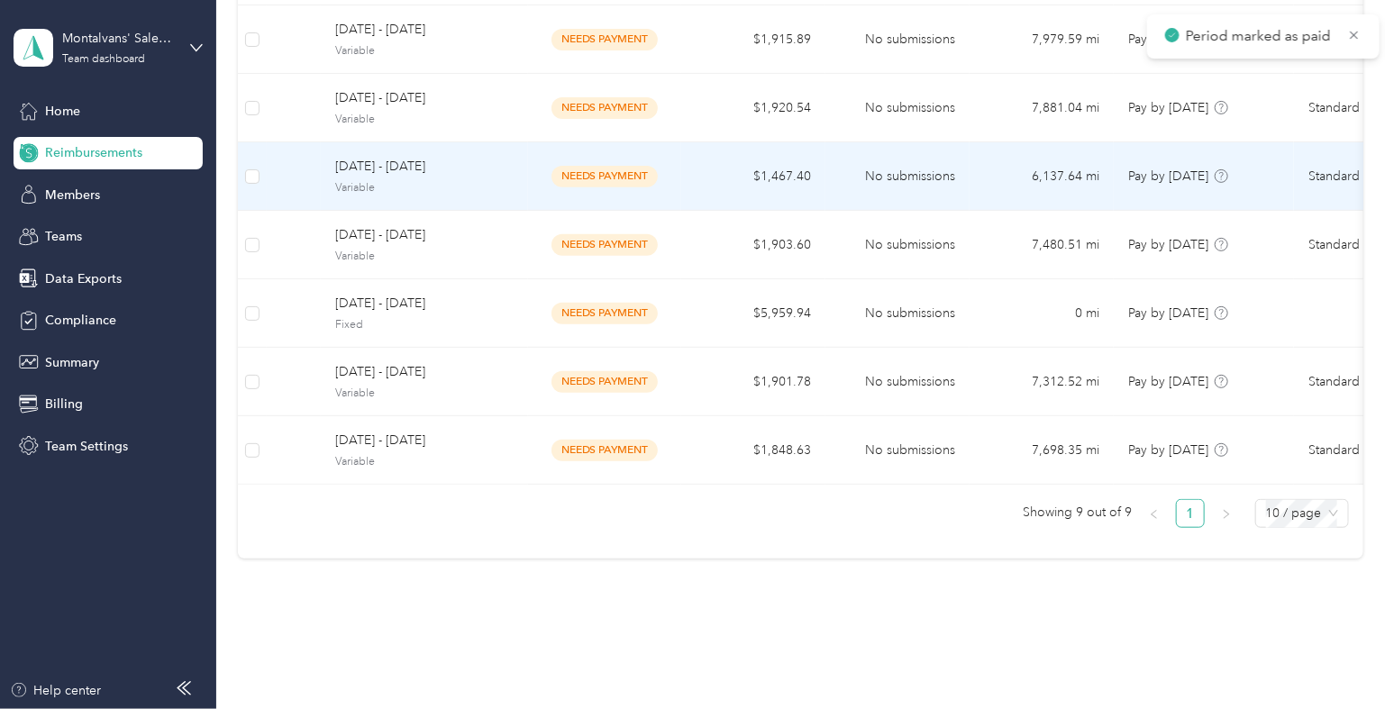
scroll to position [402, 0]
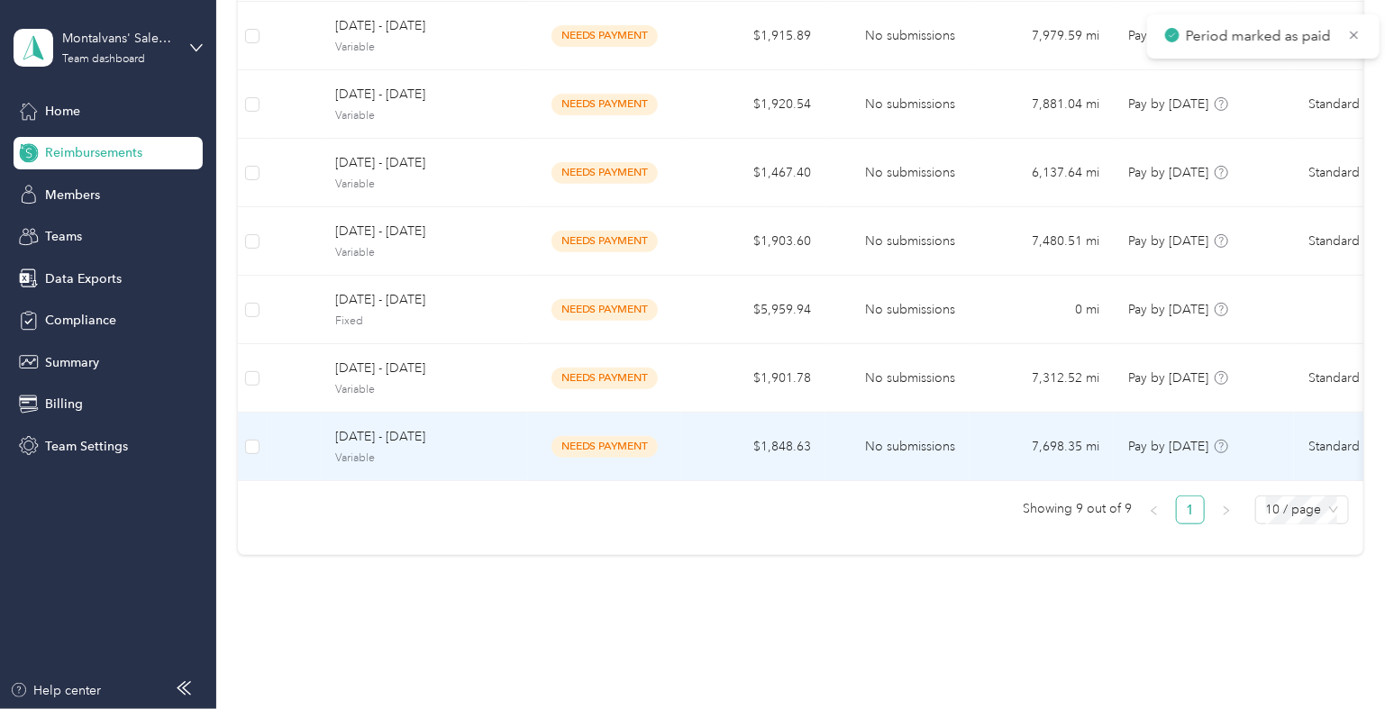
click at [485, 439] on span "[DATE] - [DATE]" at bounding box center [424, 437] width 178 height 20
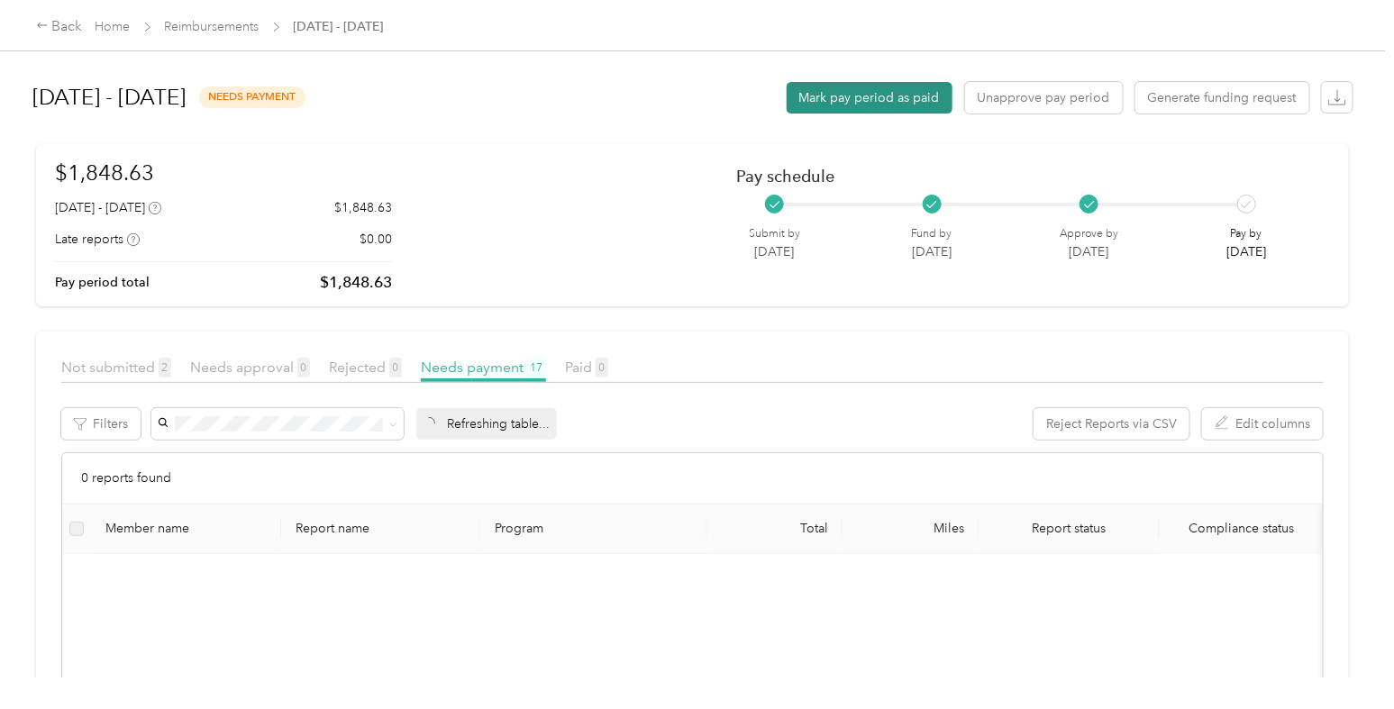
click at [863, 96] on button "Mark pay period as paid" at bounding box center [869, 98] width 166 height 32
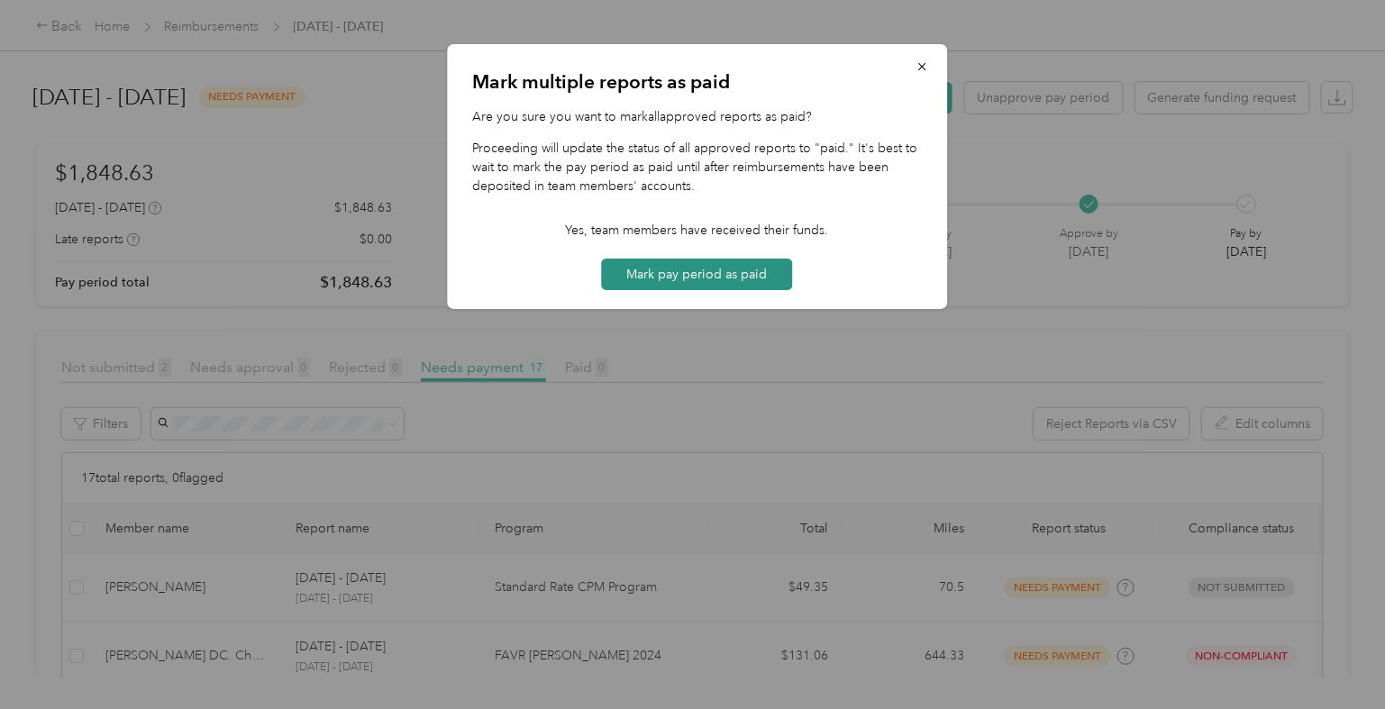
click at [753, 286] on button "Mark pay period as paid" at bounding box center [697, 275] width 191 height 32
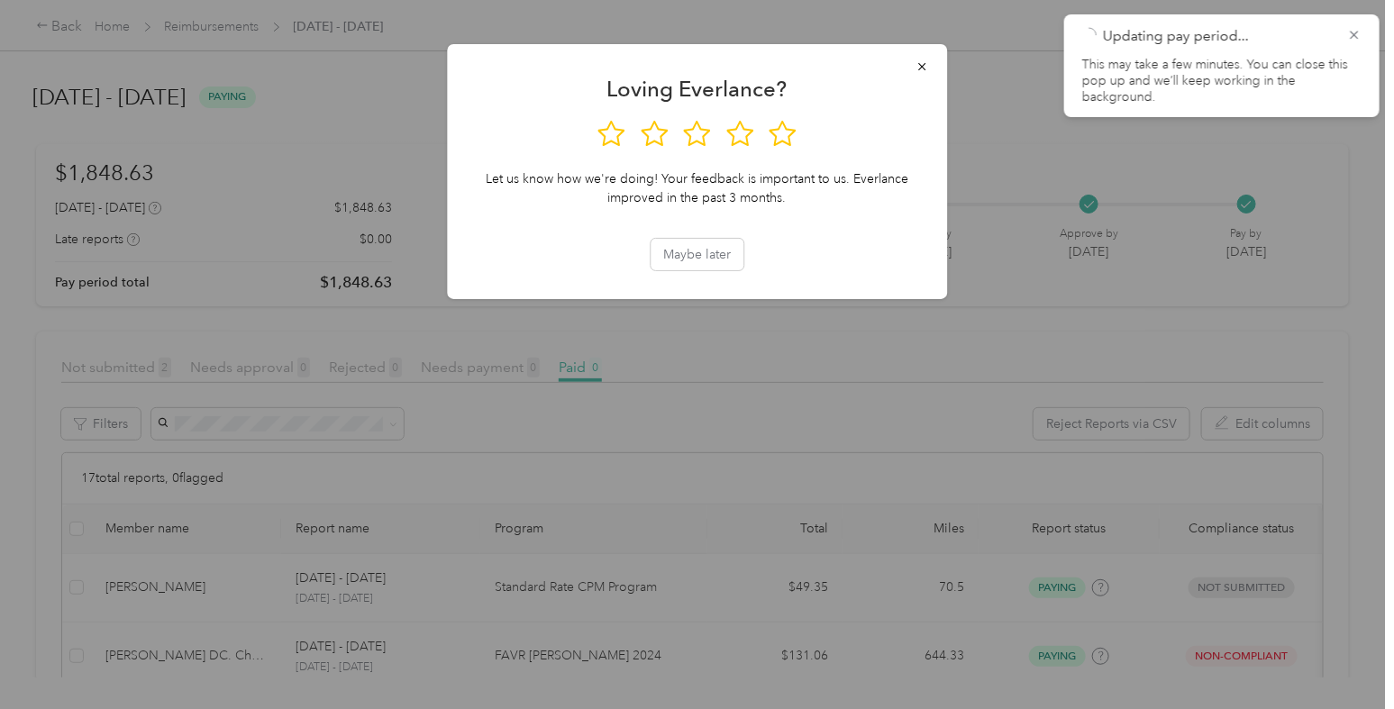
click at [234, 34] on div at bounding box center [697, 354] width 1394 height 709
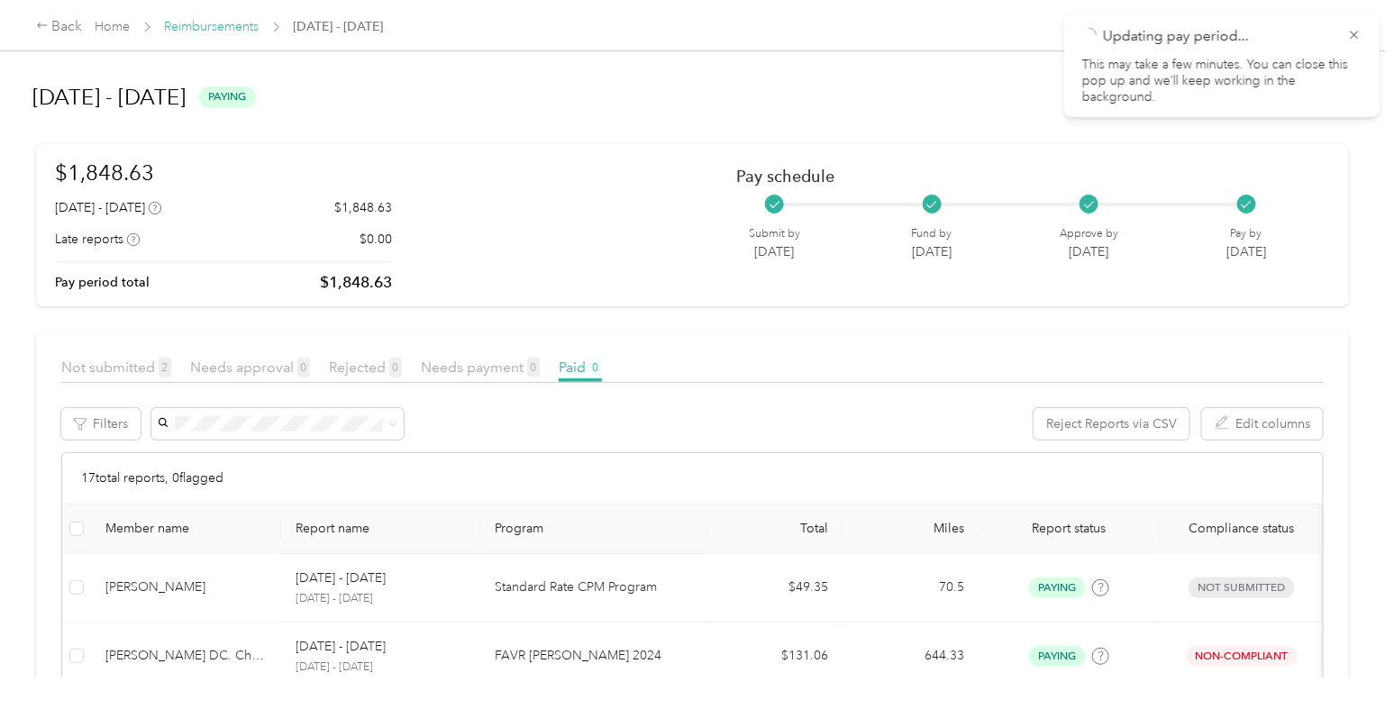
click at [232, 30] on link "Reimbursements" at bounding box center [212, 26] width 95 height 15
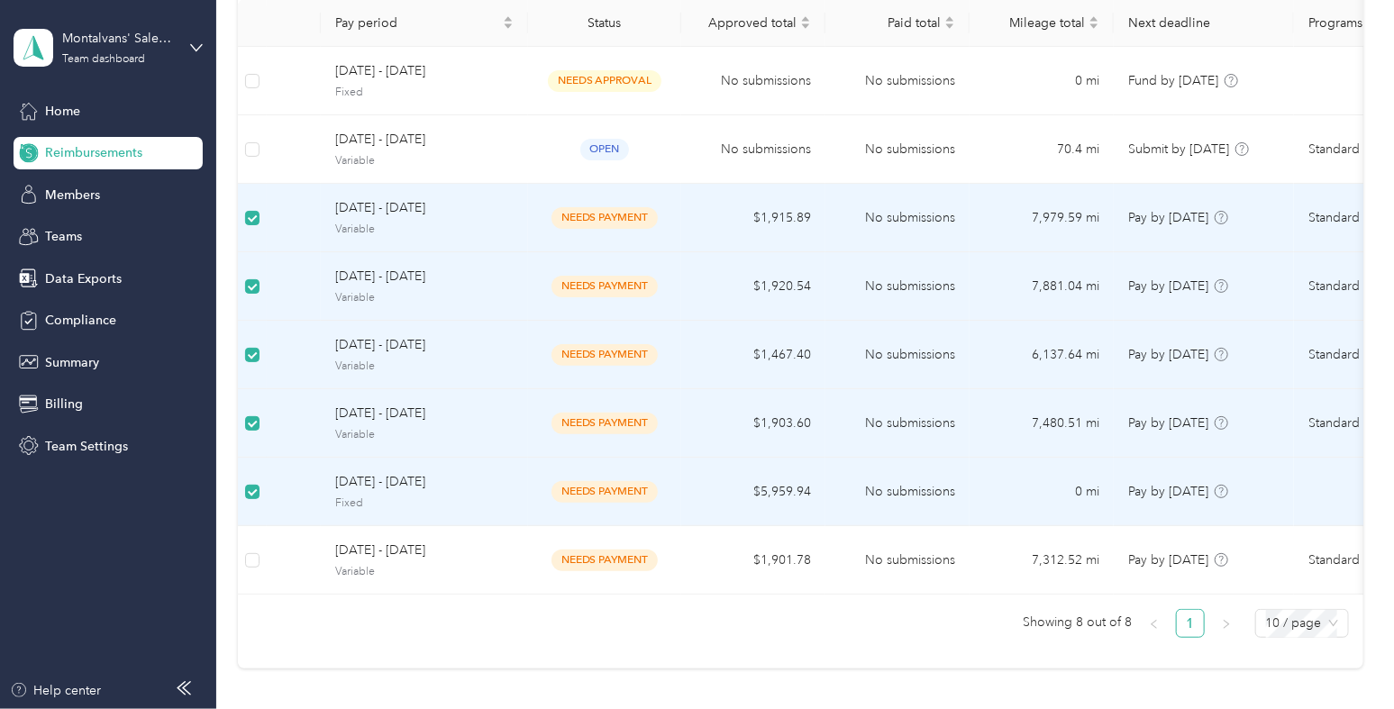
scroll to position [30, 0]
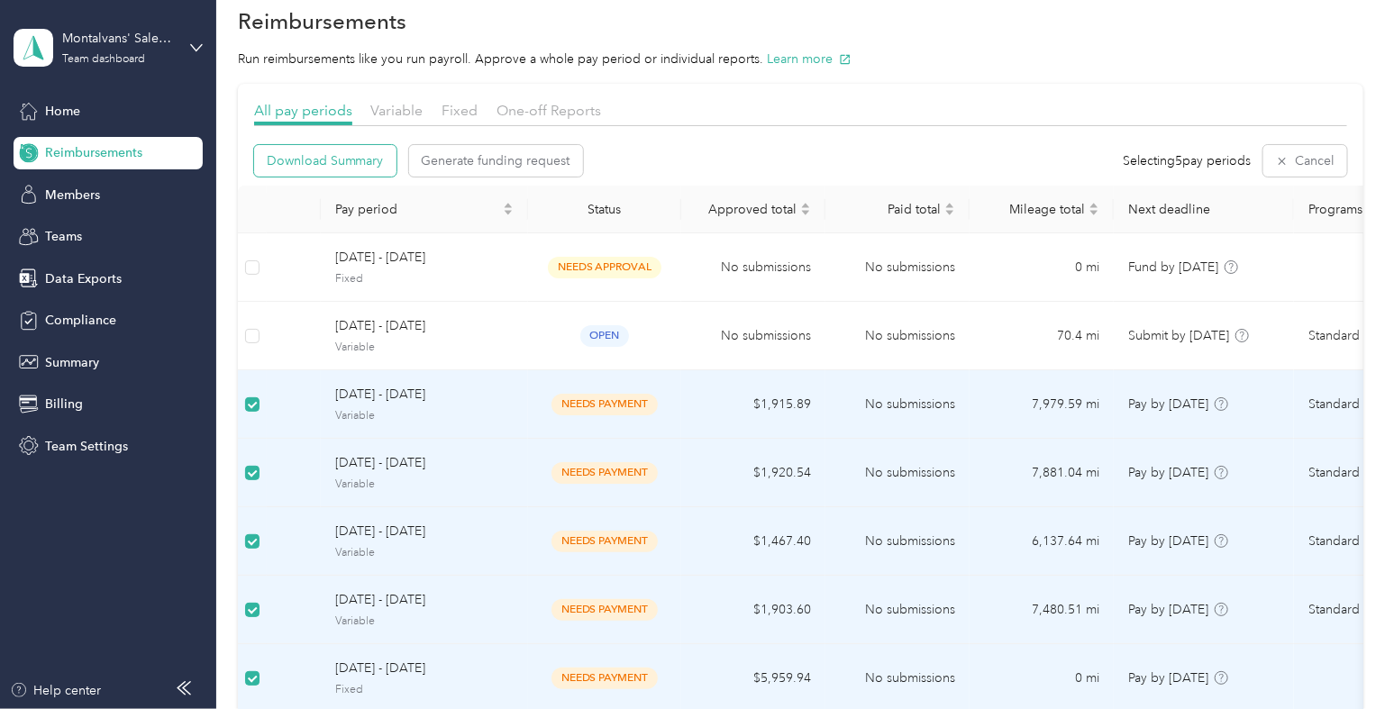
click at [341, 159] on span "Download Summary" at bounding box center [325, 160] width 117 height 19
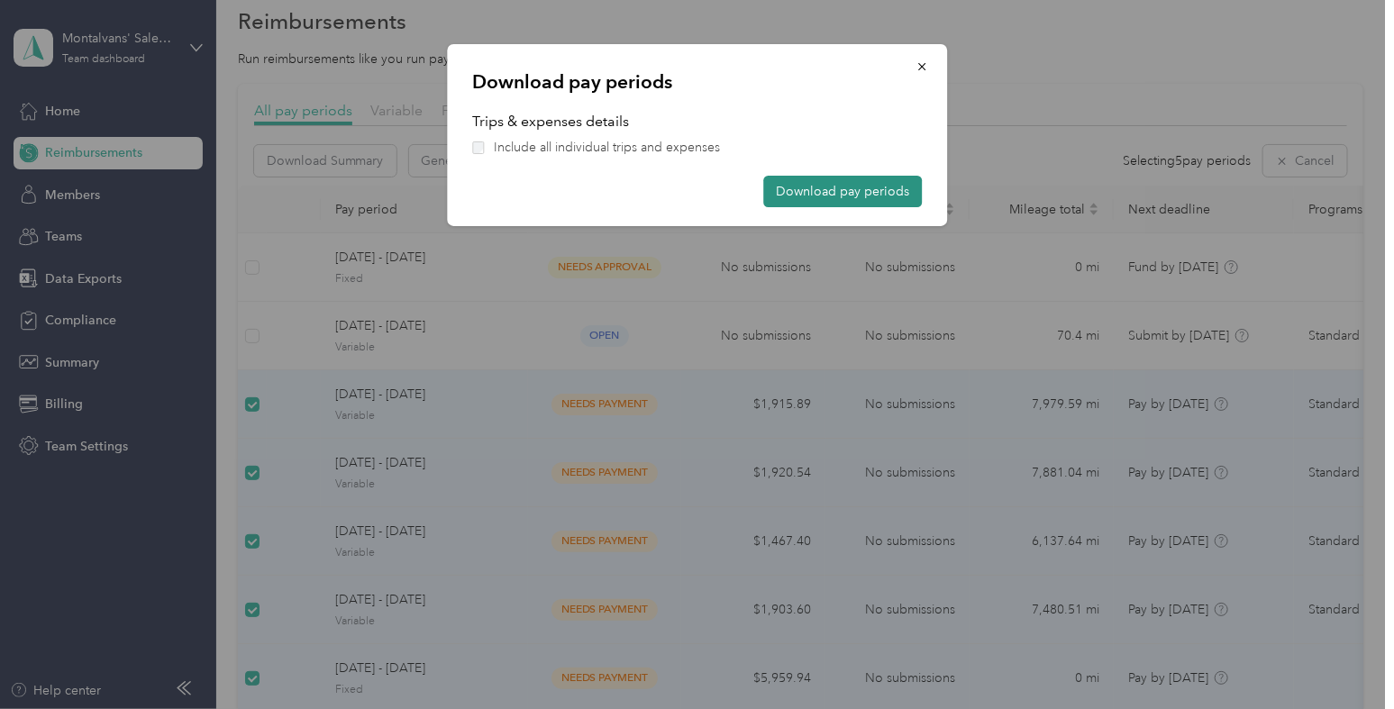
click at [811, 195] on button "Download pay periods" at bounding box center [842, 192] width 159 height 32
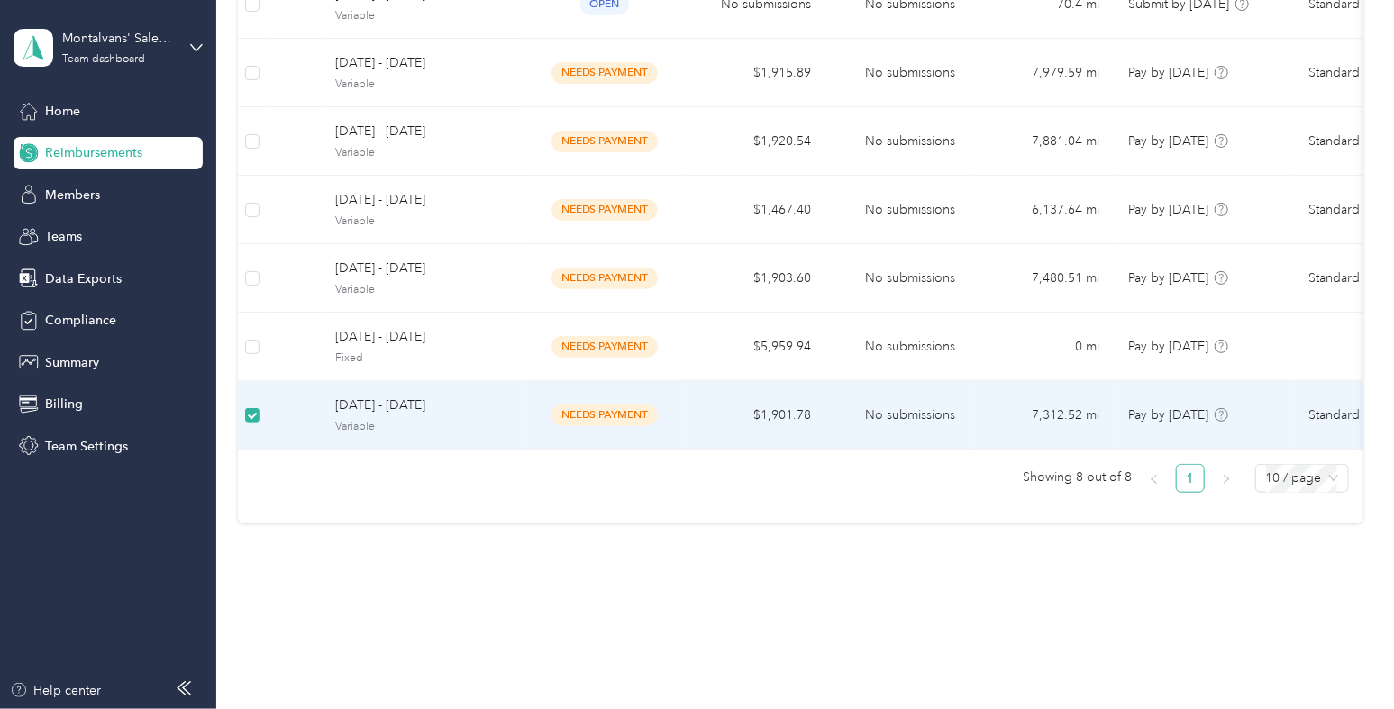
scroll to position [377, 0]
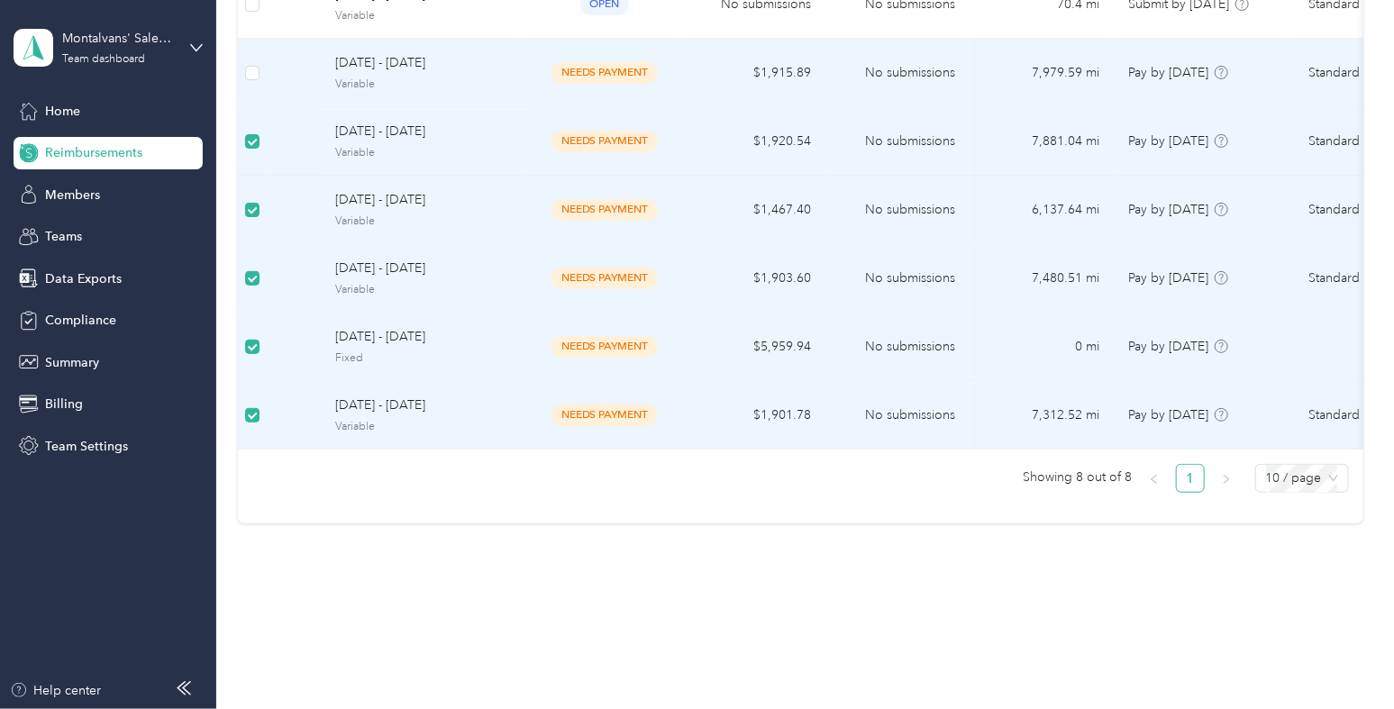
click at [261, 57] on td at bounding box center [252, 73] width 29 height 68
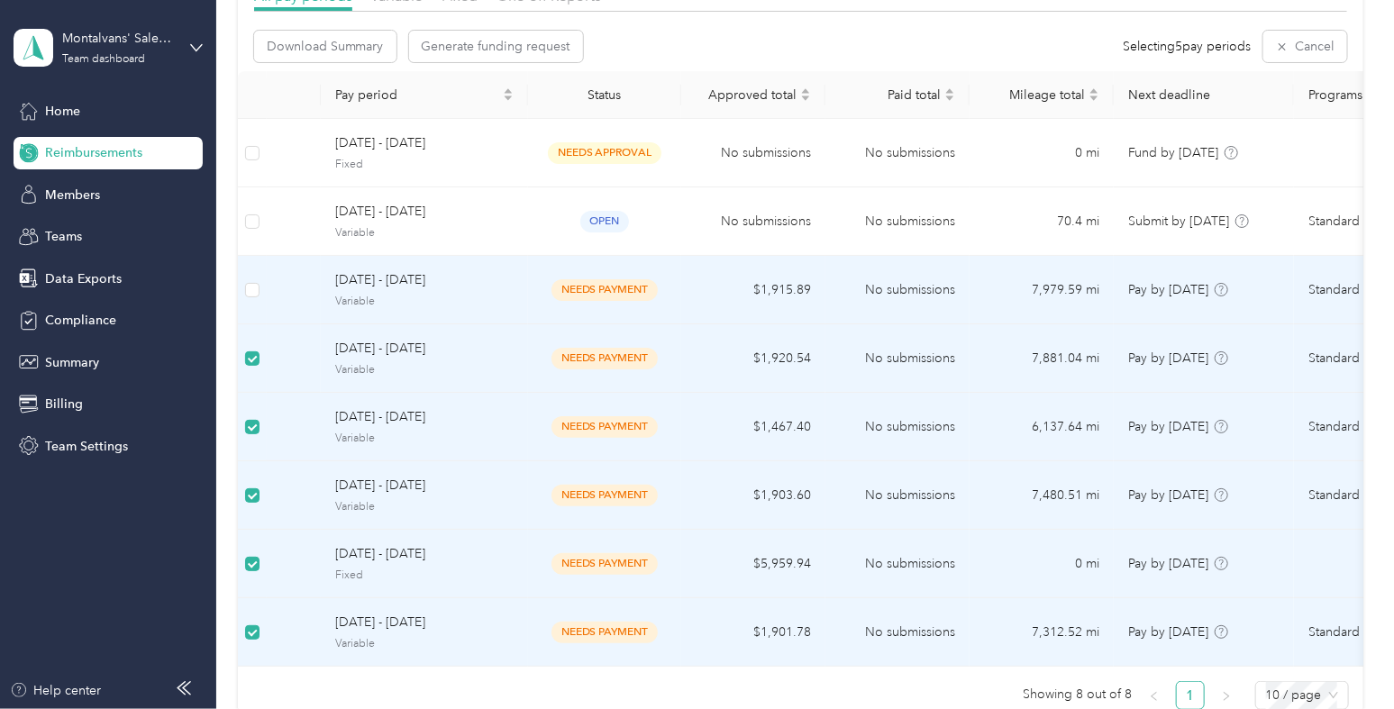
scroll to position [144, 0]
click at [312, 43] on span "Download Summary" at bounding box center [325, 46] width 117 height 19
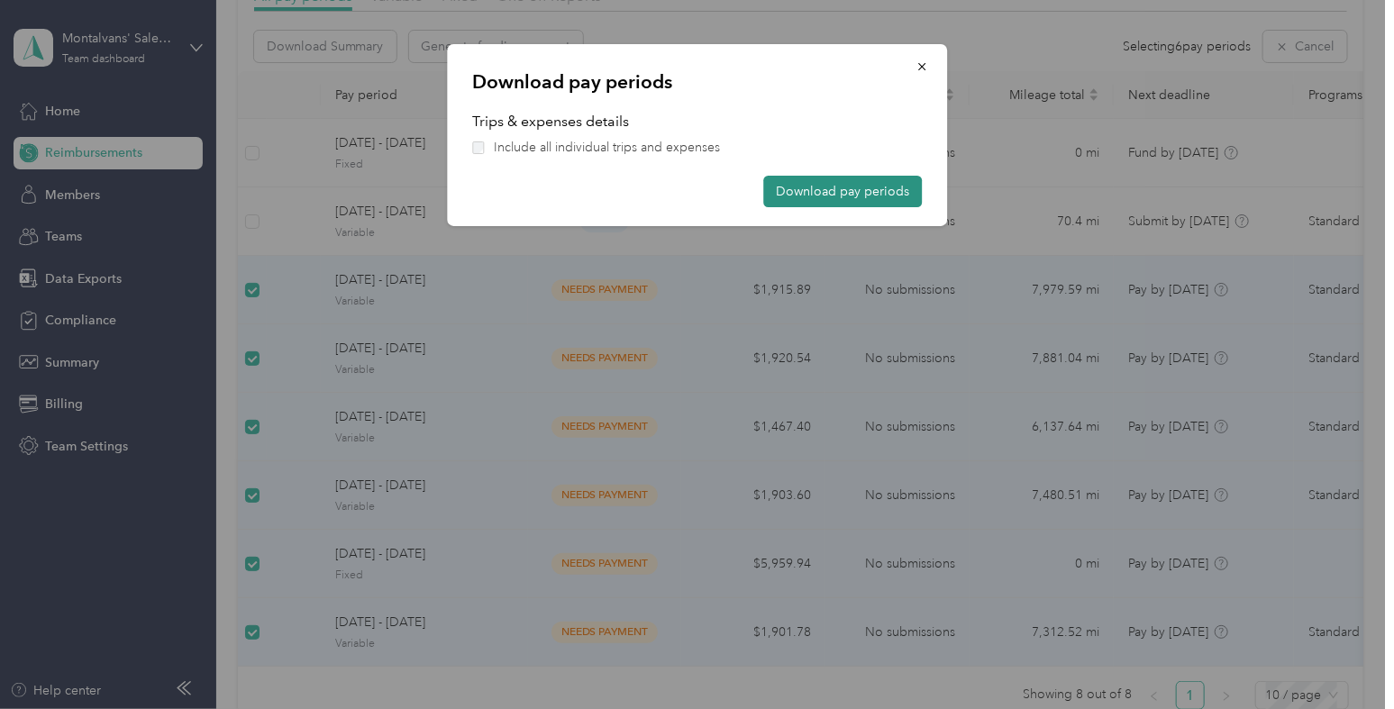
click at [840, 180] on button "Download pay periods" at bounding box center [842, 192] width 159 height 32
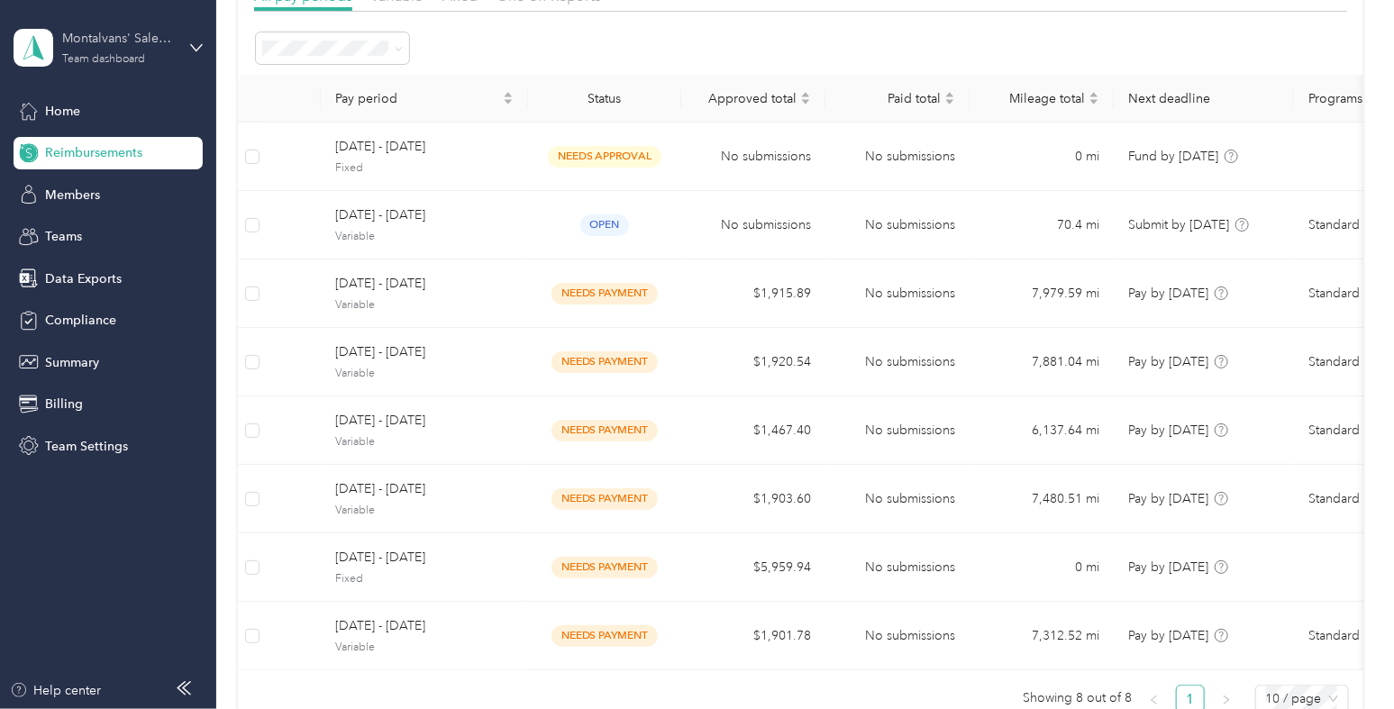
click at [149, 43] on div "Montalvans' Sales, INC" at bounding box center [118, 38] width 113 height 19
click at [123, 220] on div "Log out" at bounding box center [203, 229] width 354 height 32
